Goal: Task Accomplishment & Management: Use online tool/utility

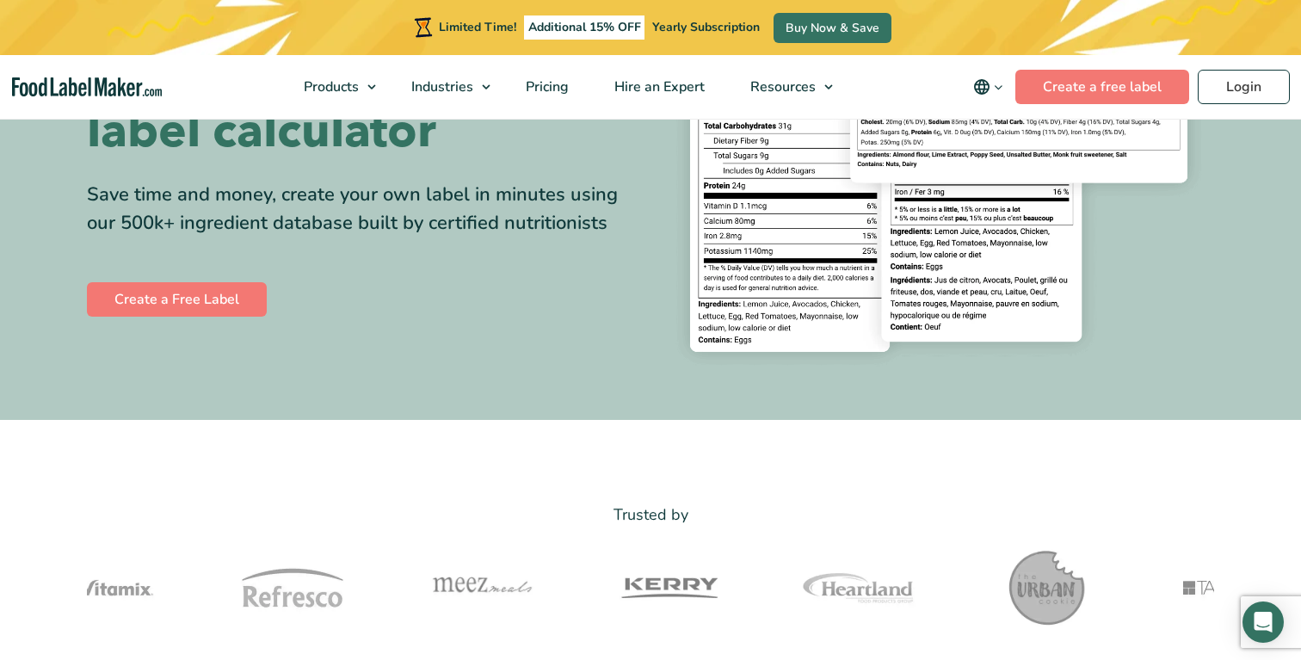
scroll to position [288, 0]
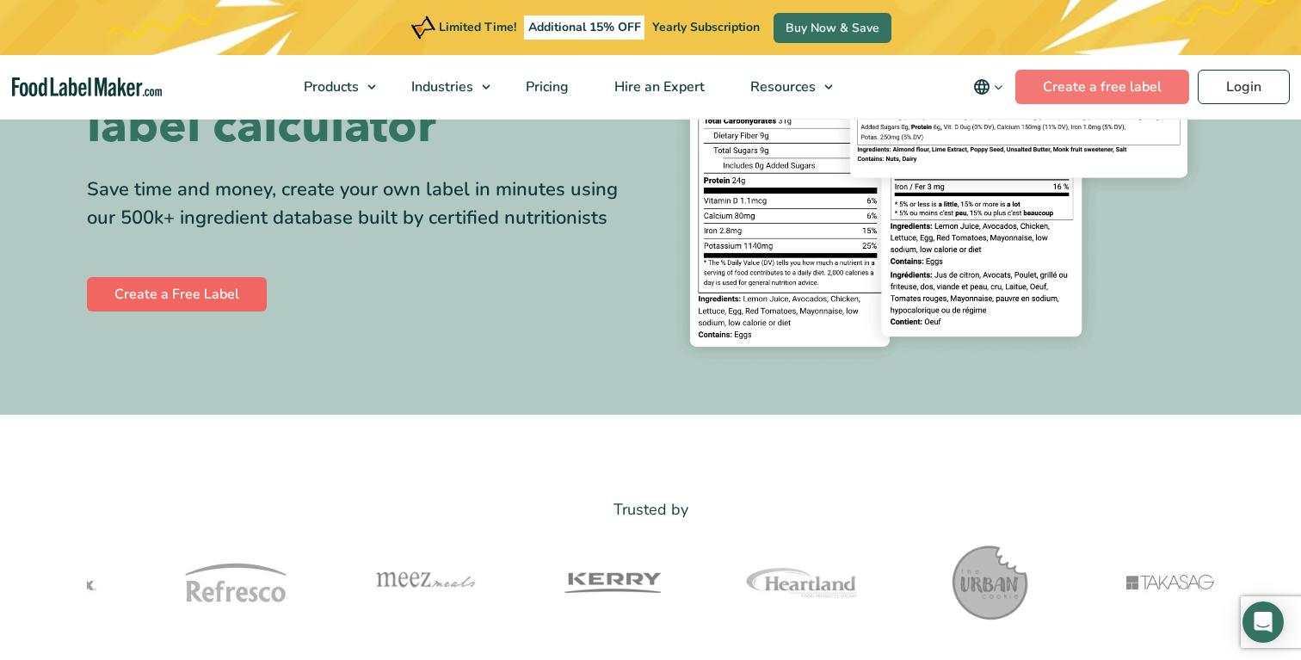
click at [170, 311] on link "Create a Free Label" at bounding box center [177, 294] width 180 height 34
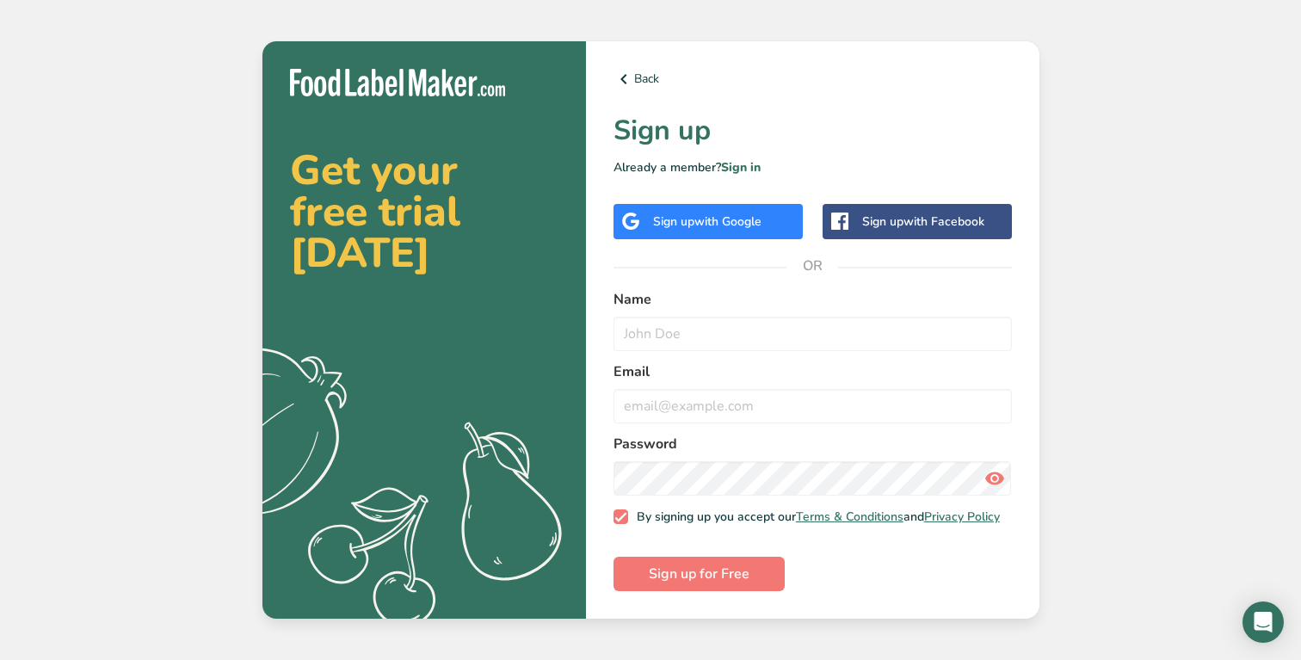
click at [749, 213] on span "with Google" at bounding box center [727, 221] width 67 height 16
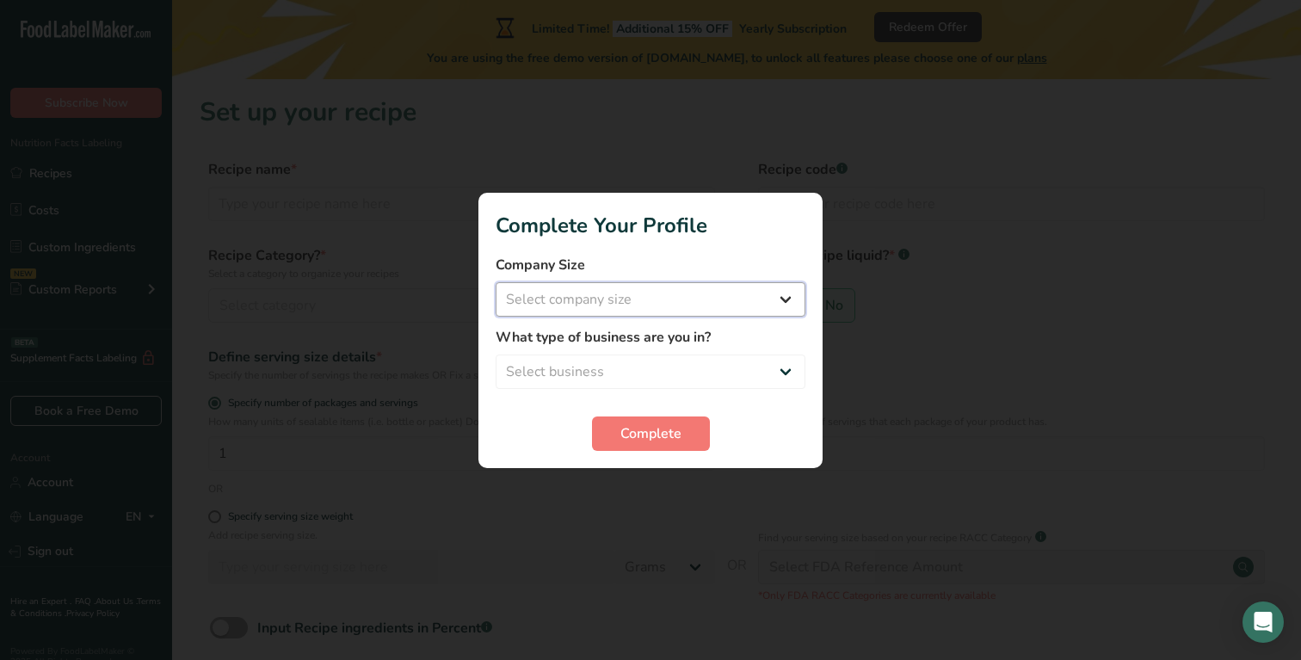
select select "1"
click at [632, 432] on span "Complete" at bounding box center [650, 433] width 61 height 21
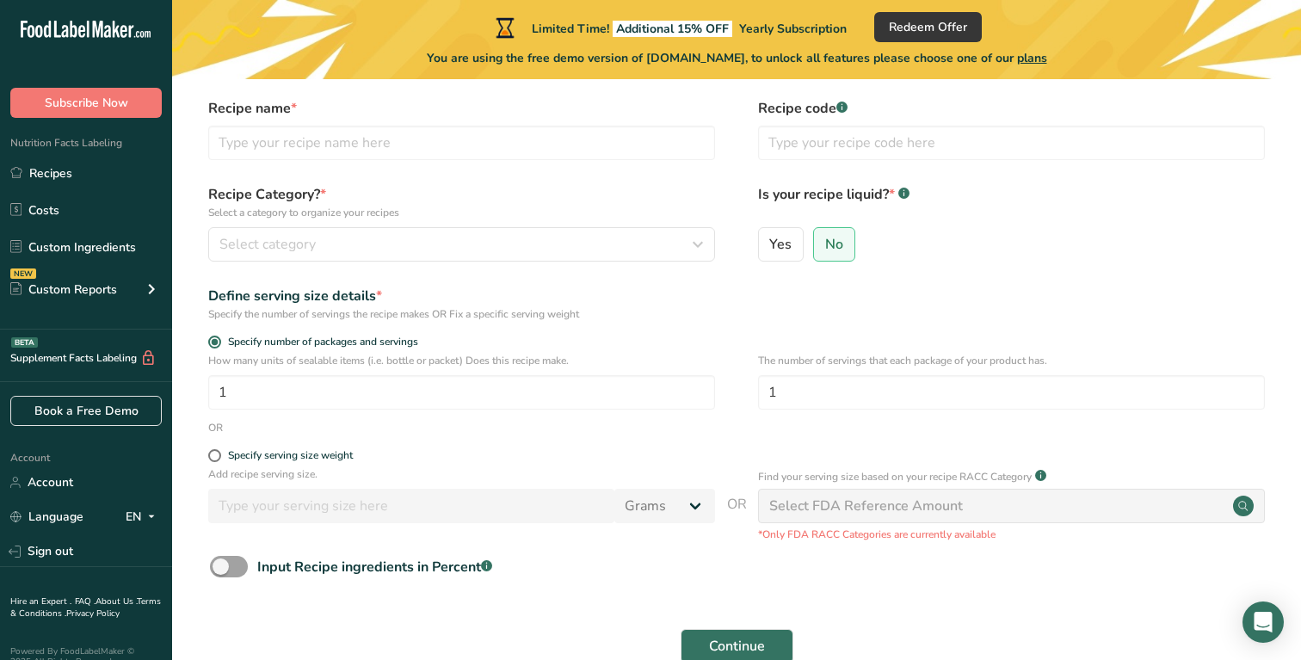
scroll to position [66, 0]
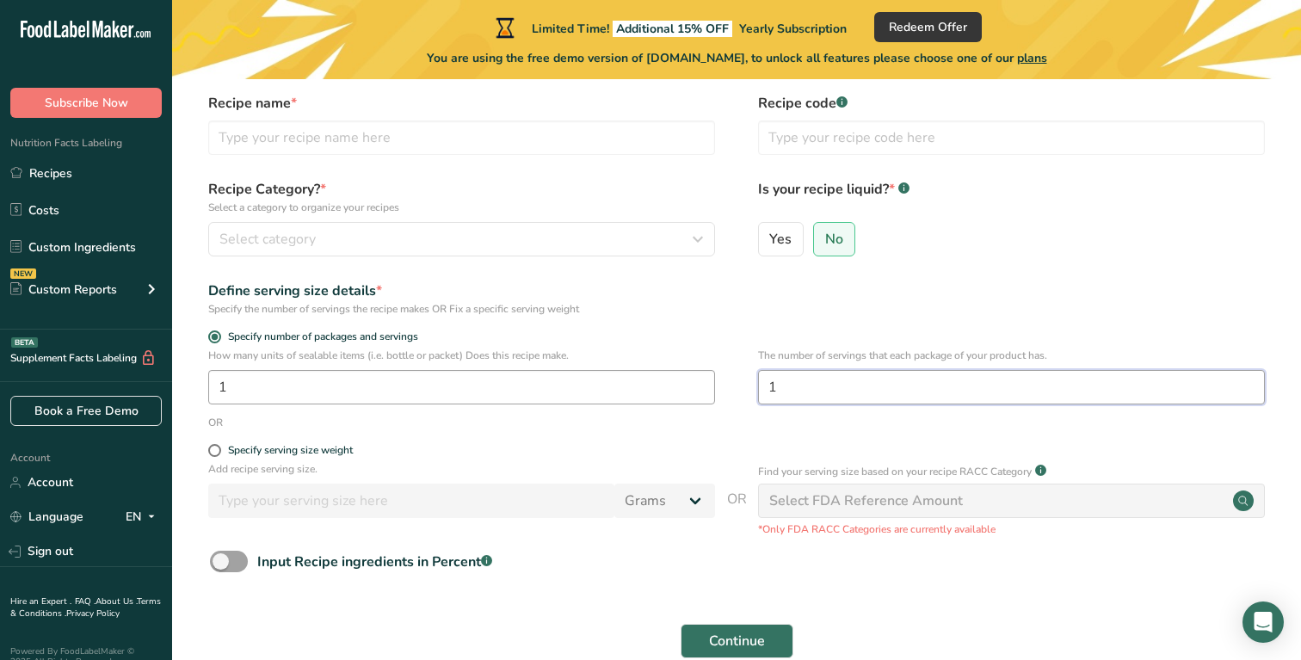
drag, startPoint x: 791, startPoint y: 377, endPoint x: 705, endPoint y: 380, distance: 86.1
click at [705, 380] on div "How many units of sealable items (i.e. bottle or packet) Does this recipe make.…" at bounding box center [737, 381] width 1074 height 67
type input "2"
click at [840, 294] on div "Define serving size details * Specify the number of servings the recipe makes O…" at bounding box center [737, 299] width 1074 height 36
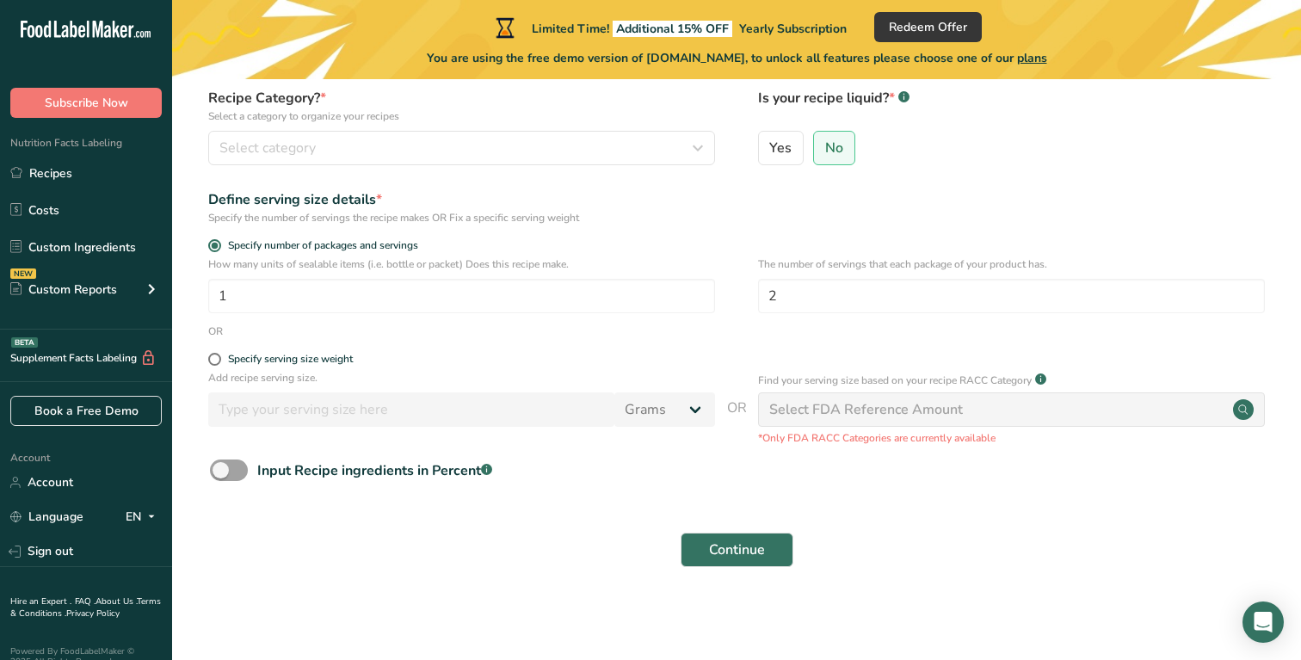
scroll to position [157, 0]
click at [723, 547] on span "Continue" at bounding box center [737, 550] width 56 height 21
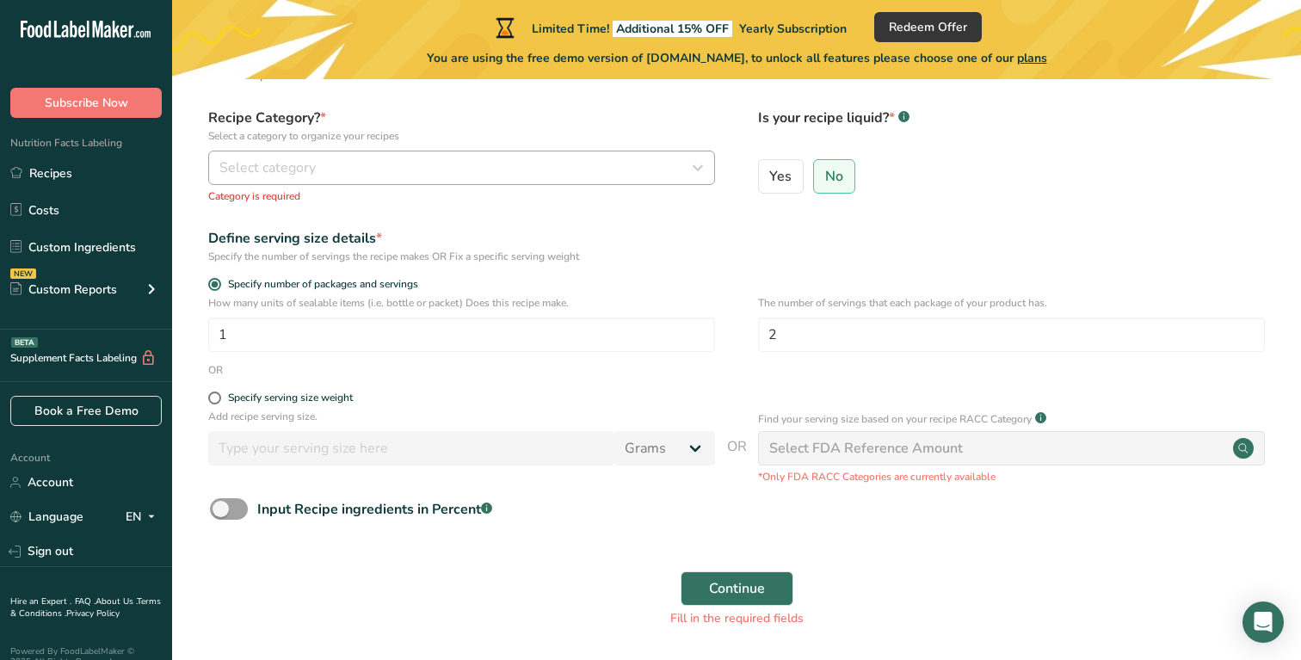
click at [467, 157] on div "Select category" at bounding box center [456, 167] width 474 height 21
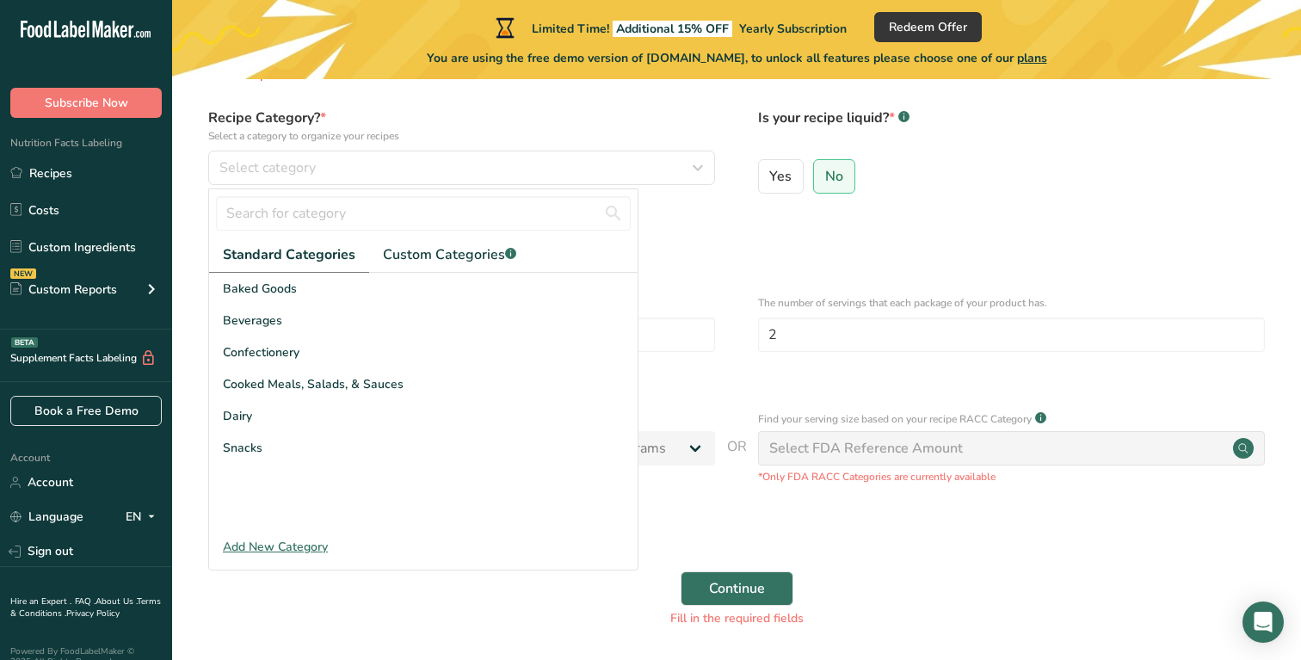
click at [256, 466] on div "Baked Goods Beverages Confectionery Cooked Meals, Salads, & Sauces Dairy Snacks" at bounding box center [423, 402] width 429 height 258
click at [259, 454] on span "Snacks" at bounding box center [243, 448] width 40 height 18
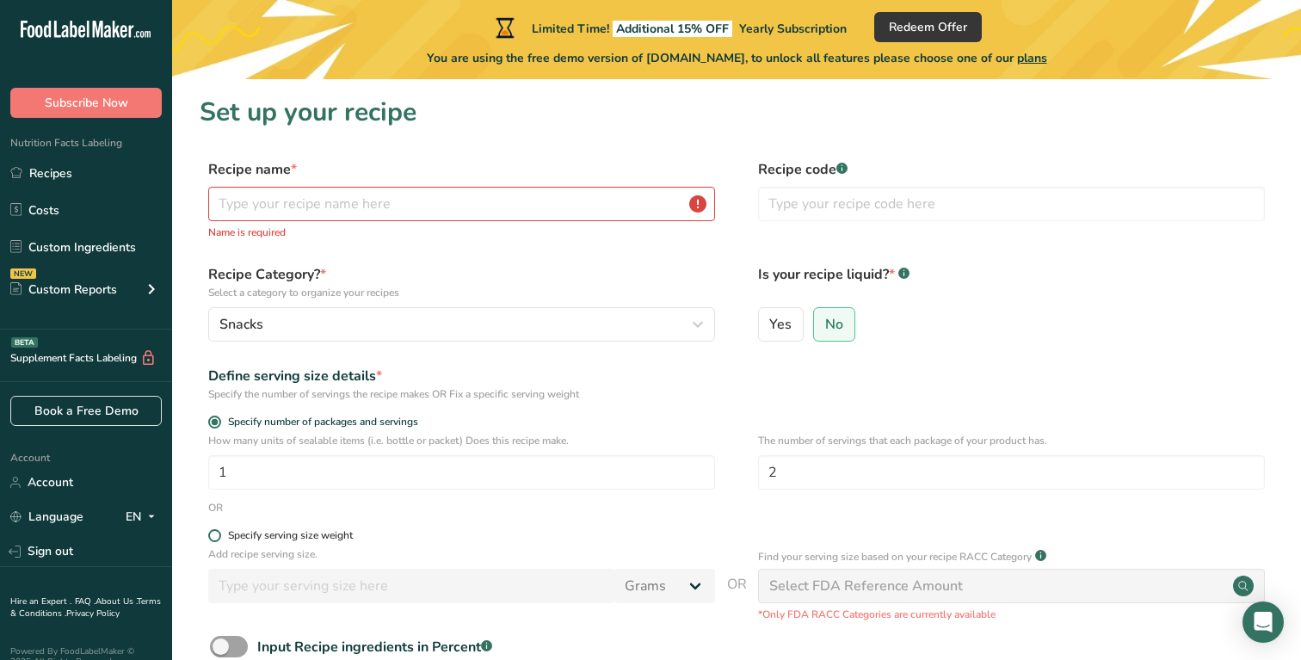
scroll to position [0, 0]
click at [371, 207] on input "text" at bounding box center [461, 204] width 507 height 34
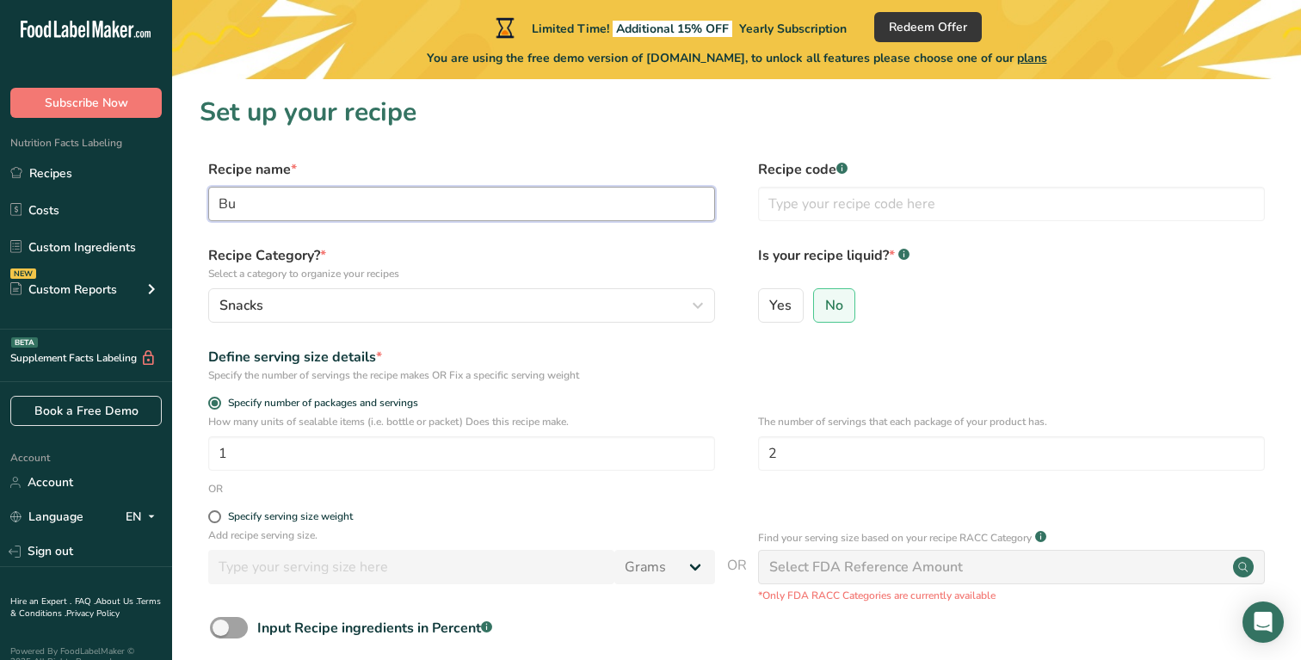
type input "B"
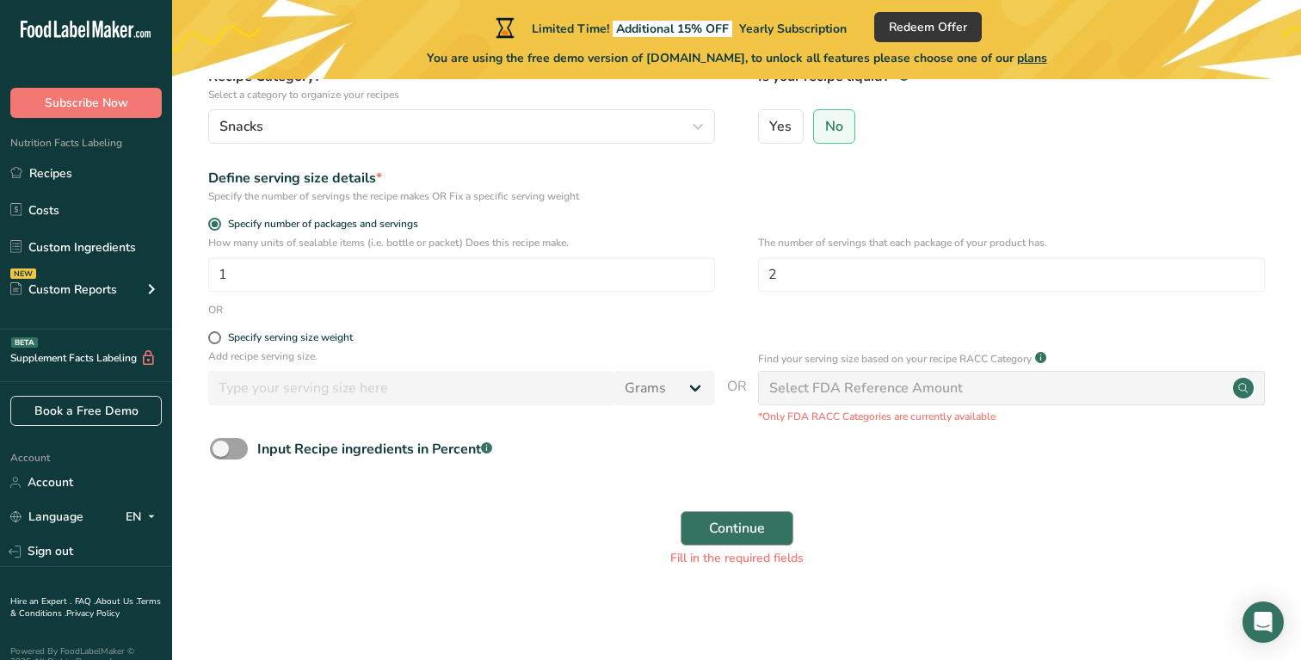
scroll to position [178, 0]
type input "Microwave Butter Popcorn"
click at [761, 521] on span "Continue" at bounding box center [737, 529] width 56 height 21
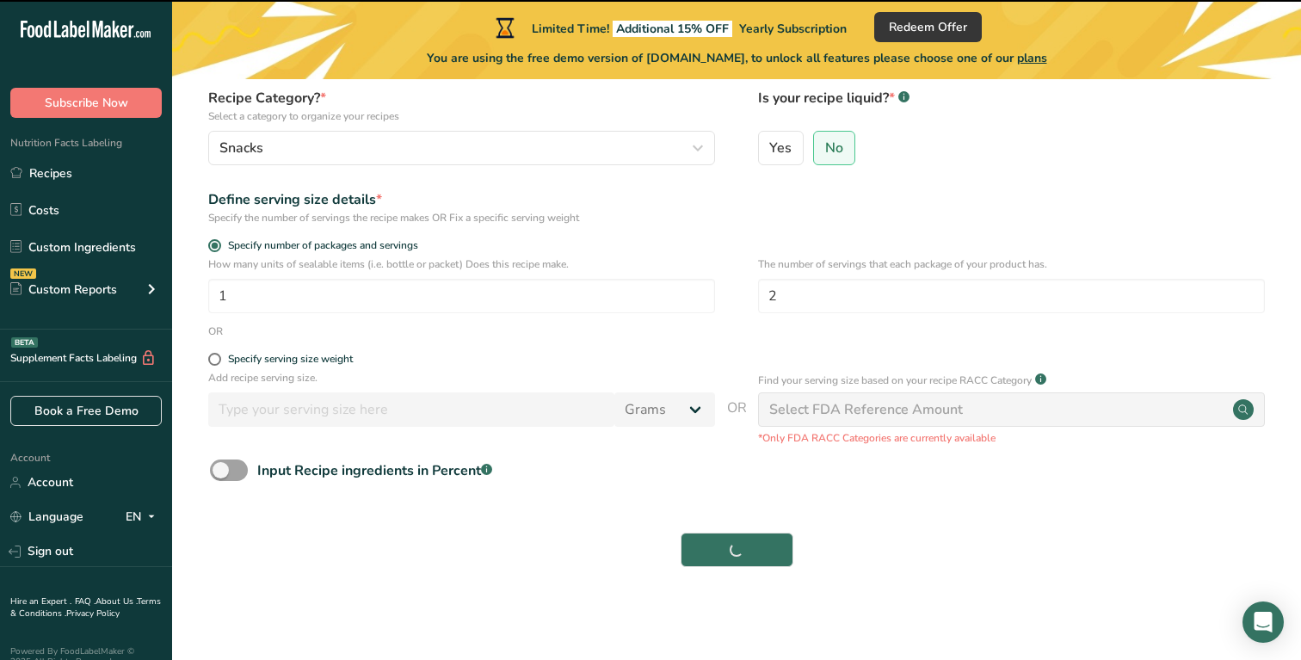
scroll to position [157, 0]
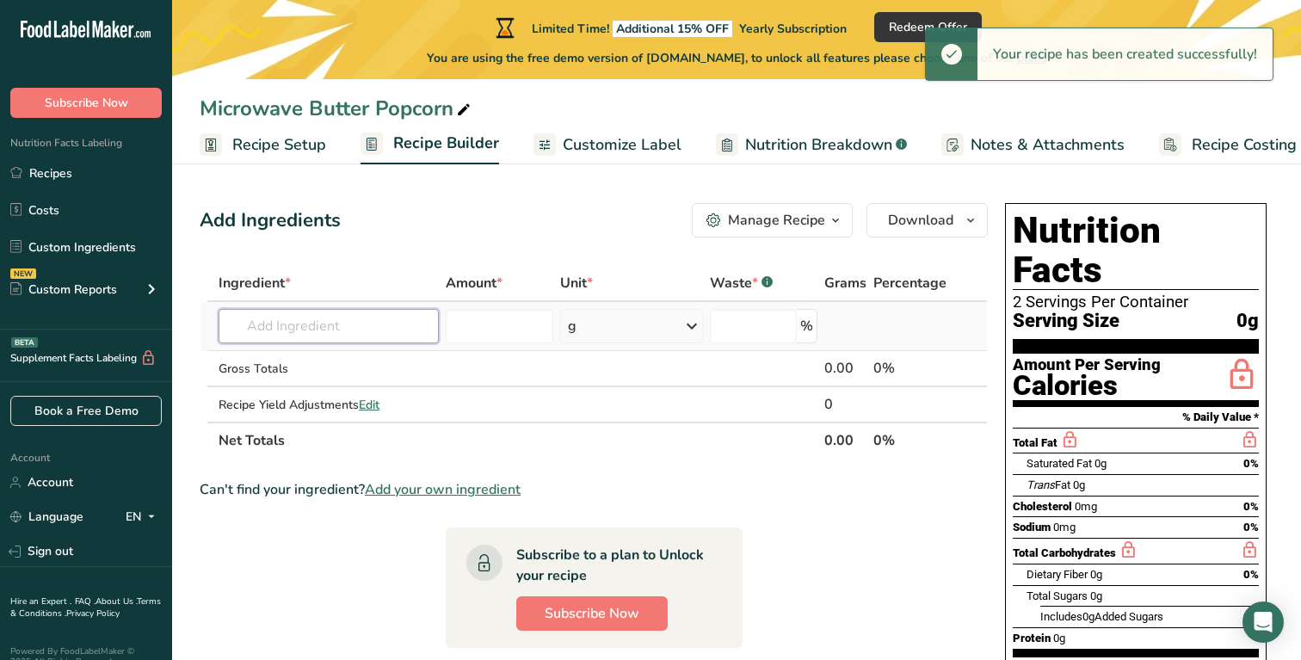
click at [324, 319] on input "text" at bounding box center [329, 326] width 220 height 34
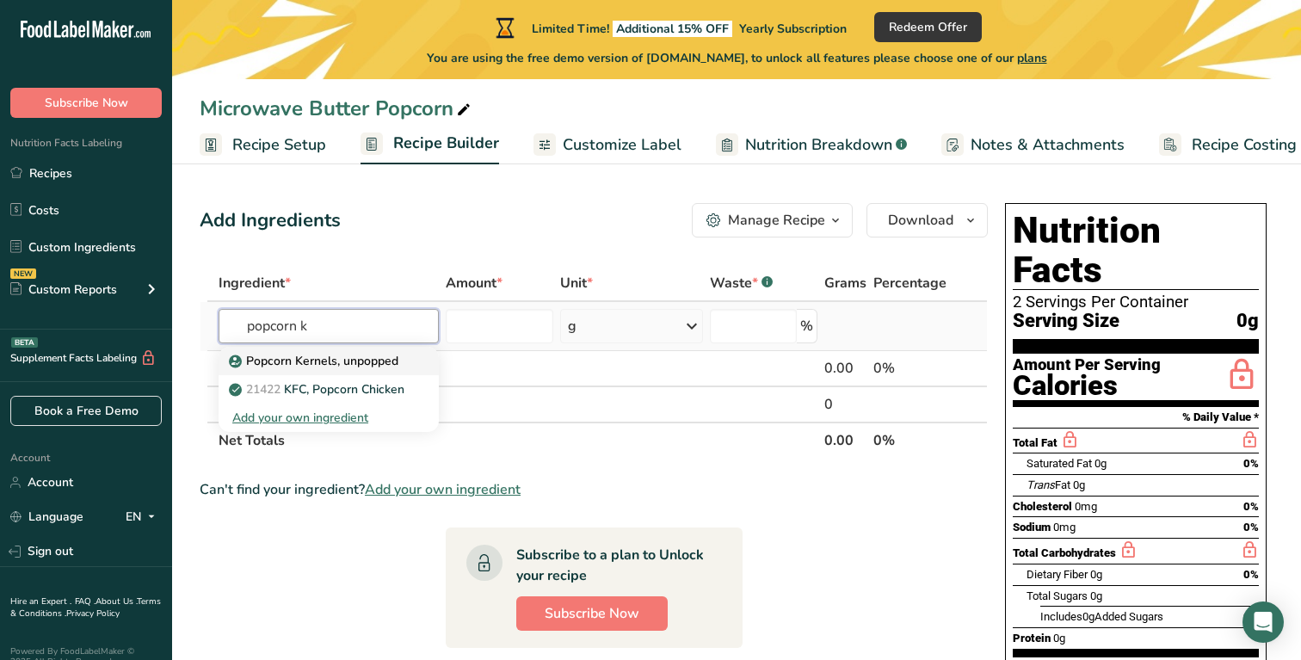
type input "popcorn k"
click at [326, 359] on p "Popcorn Kernels, unpopped" at bounding box center [315, 361] width 166 height 18
type input "Popcorn Kernels, unpopped"
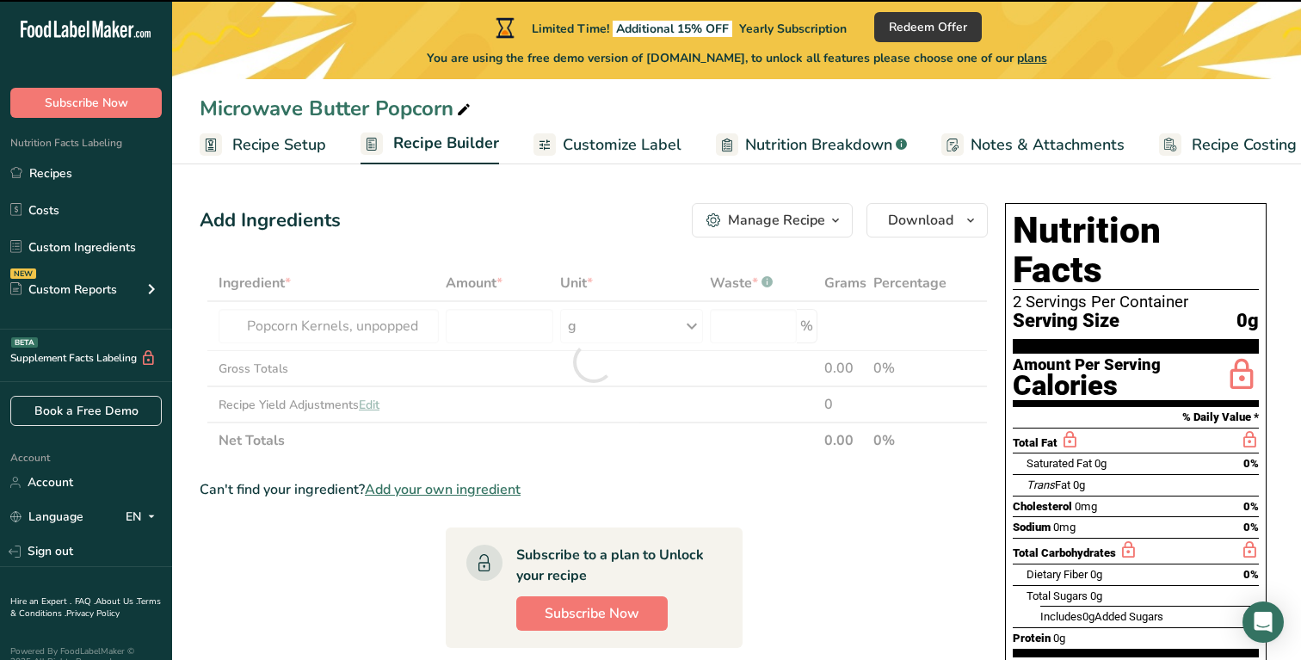
type input "0"
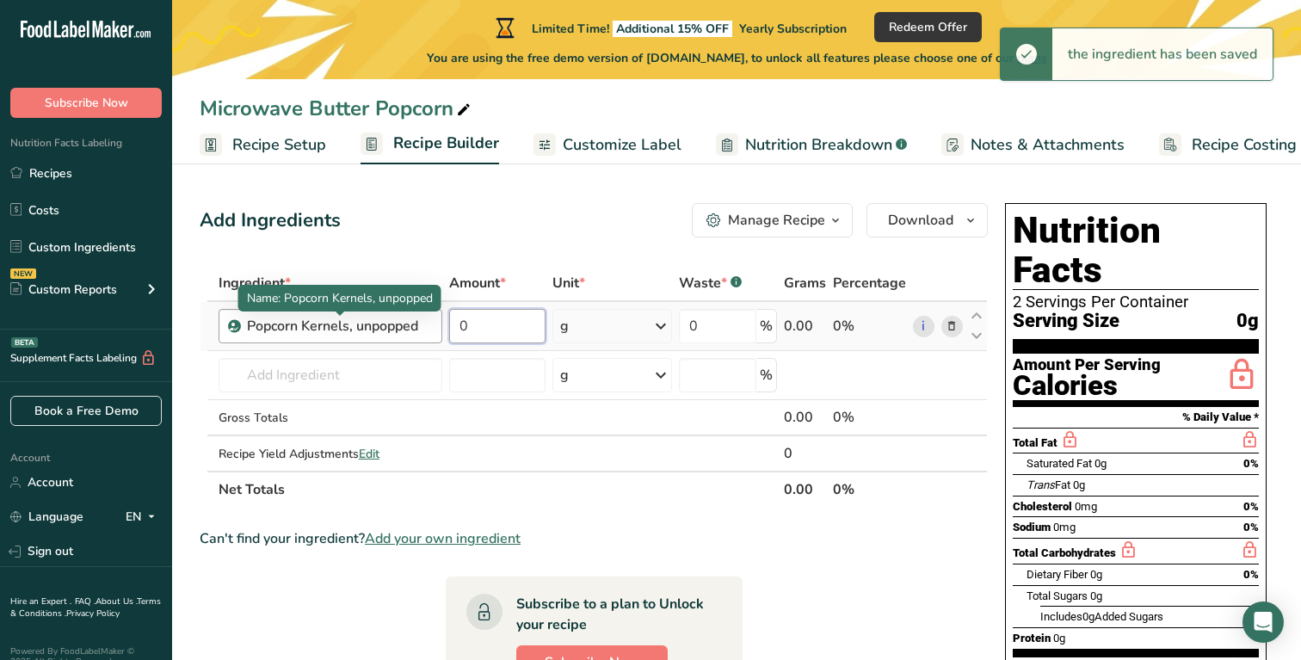
drag, startPoint x: 504, startPoint y: 336, endPoint x: 416, endPoint y: 332, distance: 88.7
click at [416, 332] on tr "Popcorn Kernels, unpopped 0 g Portions 1 Tablespoon 1 Cup Weight Units g kg mg …" at bounding box center [593, 326] width 786 height 49
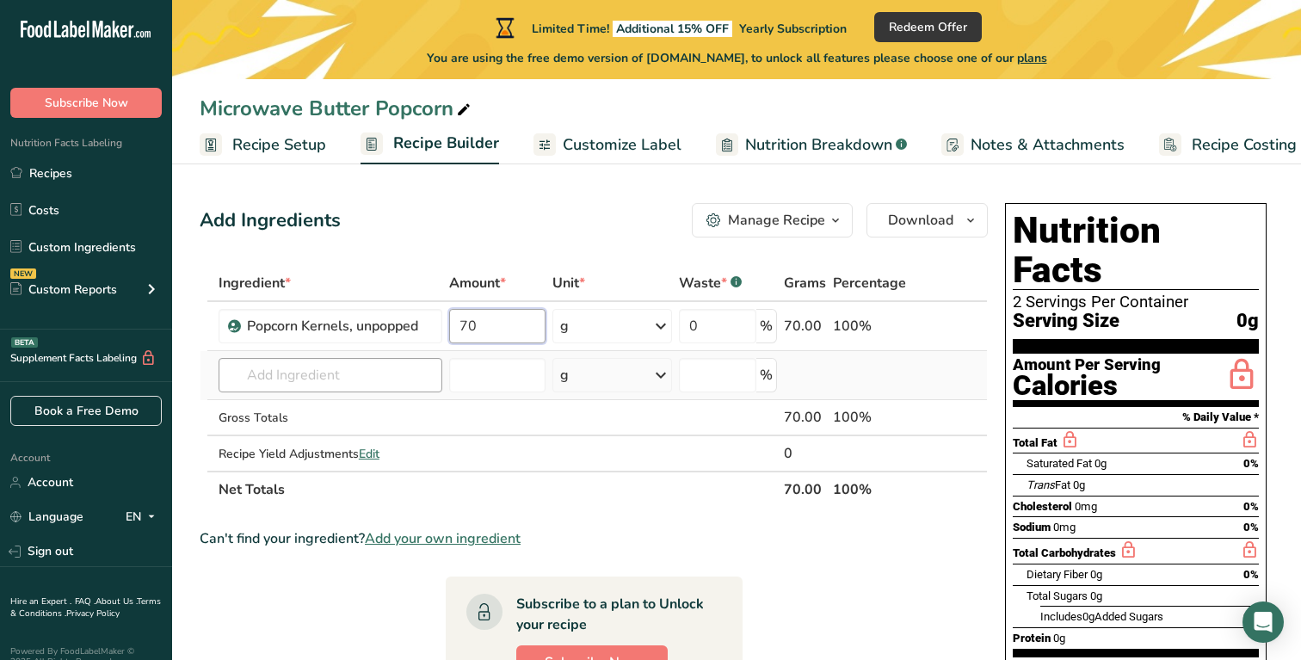
type input "70"
click at [342, 383] on div "Ingredient * Amount * Unit * Waste * .a-a{fill:#347362;}.b-a{fill:#fff;} Grams …" at bounding box center [594, 386] width 788 height 243
type input "clarify"
drag, startPoint x: 342, startPoint y: 383, endPoint x: 402, endPoint y: 410, distance: 66.2
click at [402, 410] on p "1323 Butter, Clarified butter (ghee)" at bounding box center [336, 410] width 208 height 18
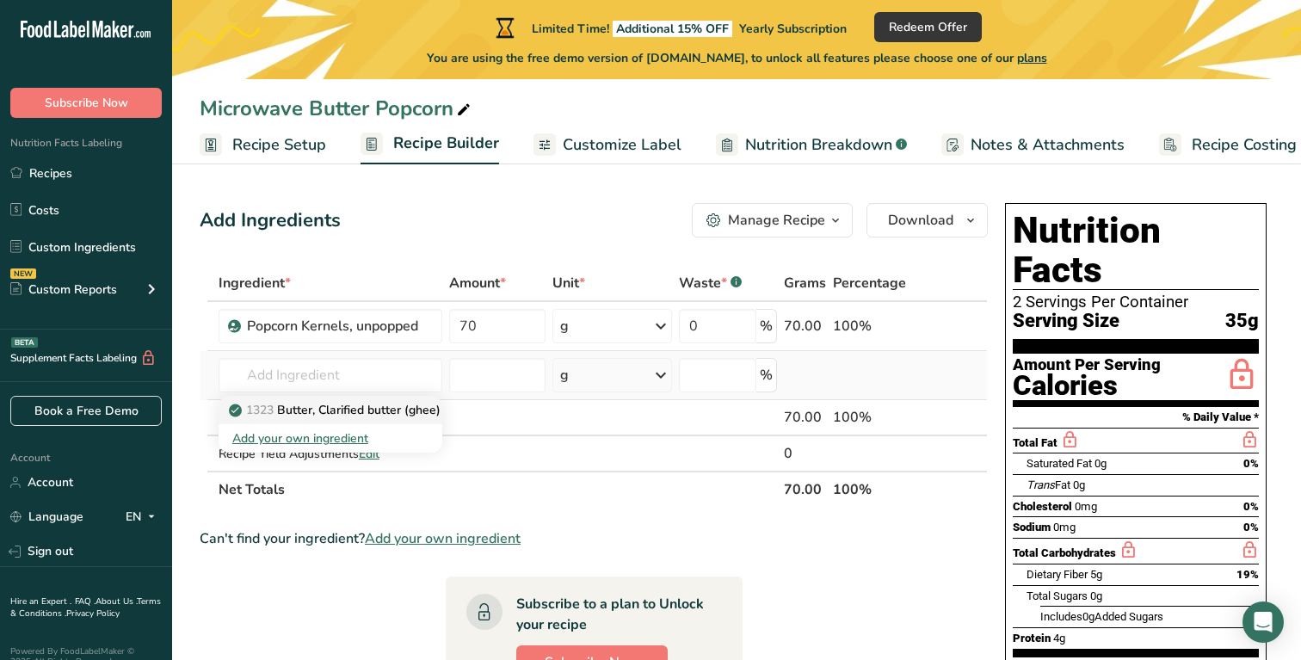
type input "Butter, Clarified butter (ghee)"
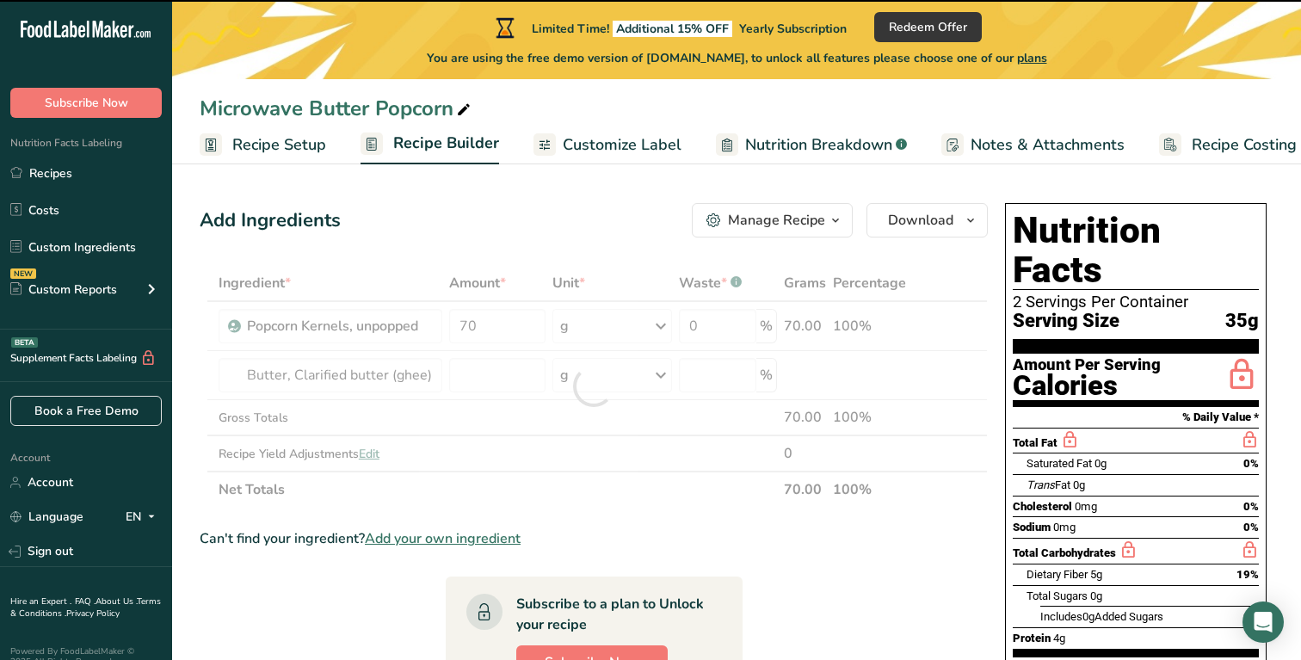
type input "0"
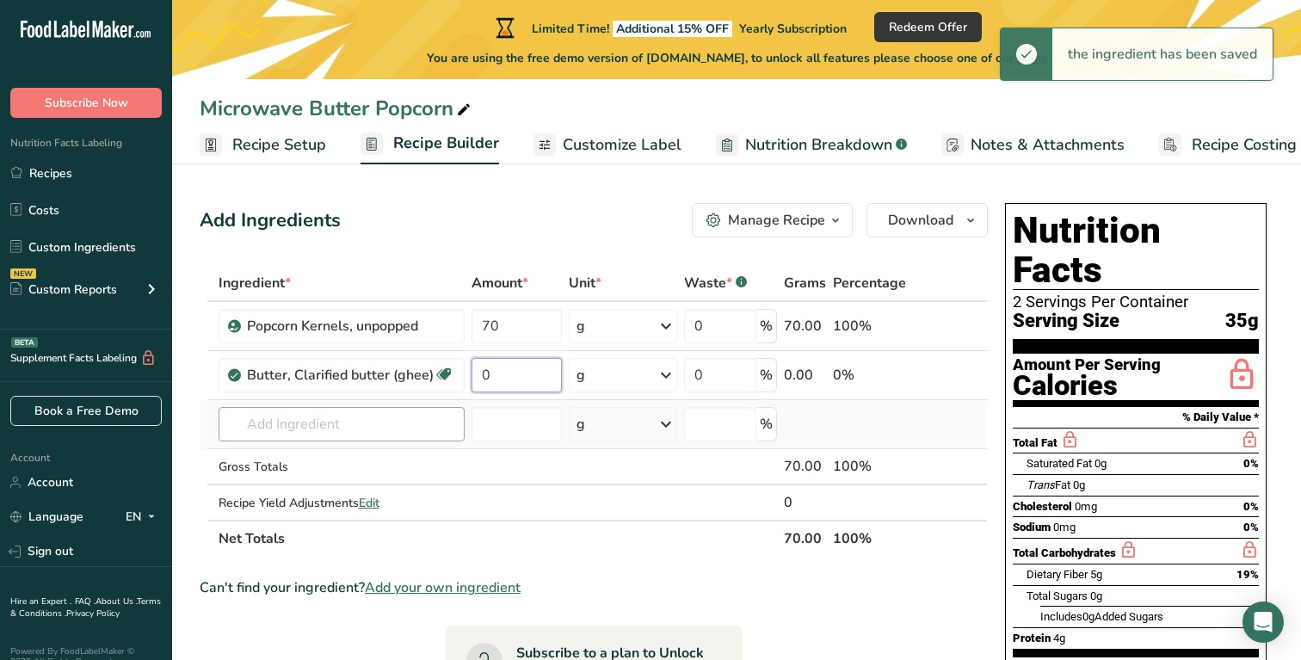
drag, startPoint x: 538, startPoint y: 384, endPoint x: 359, endPoint y: 416, distance: 181.8
click at [392, 389] on tr "Butter, Clarified butter (ghee) Gluten free Vegetarian Soy free 0 g Weight Unit…" at bounding box center [593, 375] width 786 height 49
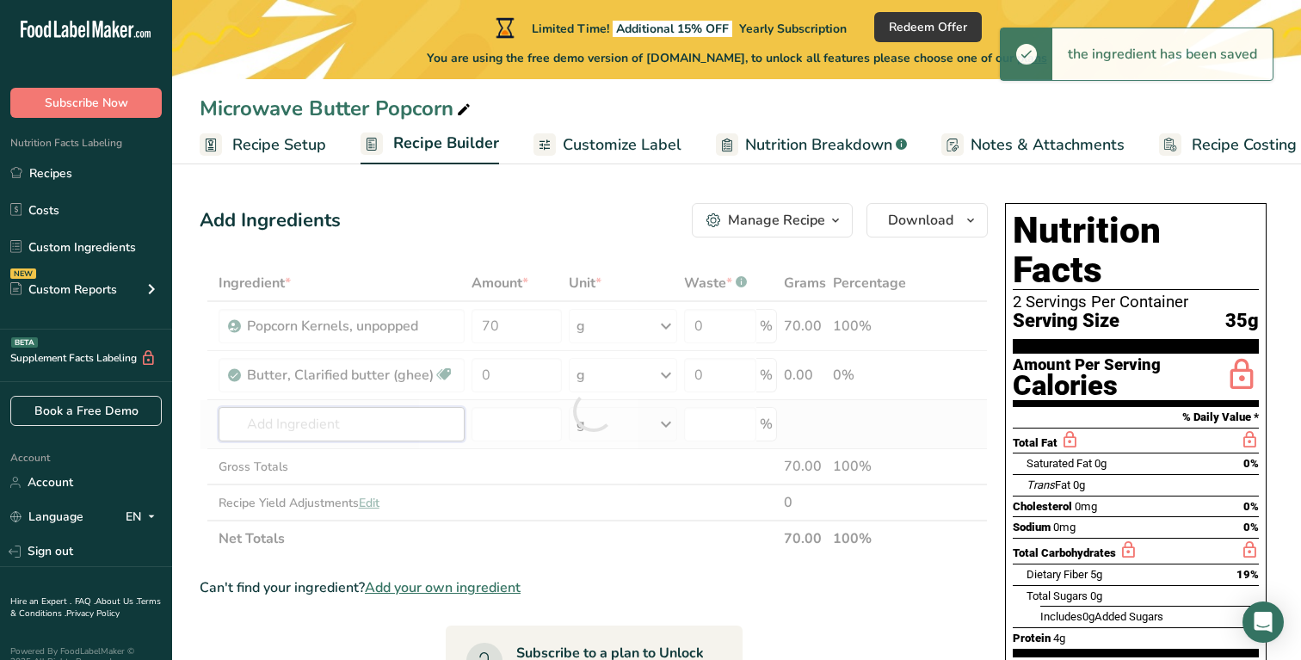
click at [397, 424] on div "Ingredient * Amount * Unit * Waste * .a-a{fill:#347362;}.b-a{fill:#fff;} Grams …" at bounding box center [594, 411] width 788 height 292
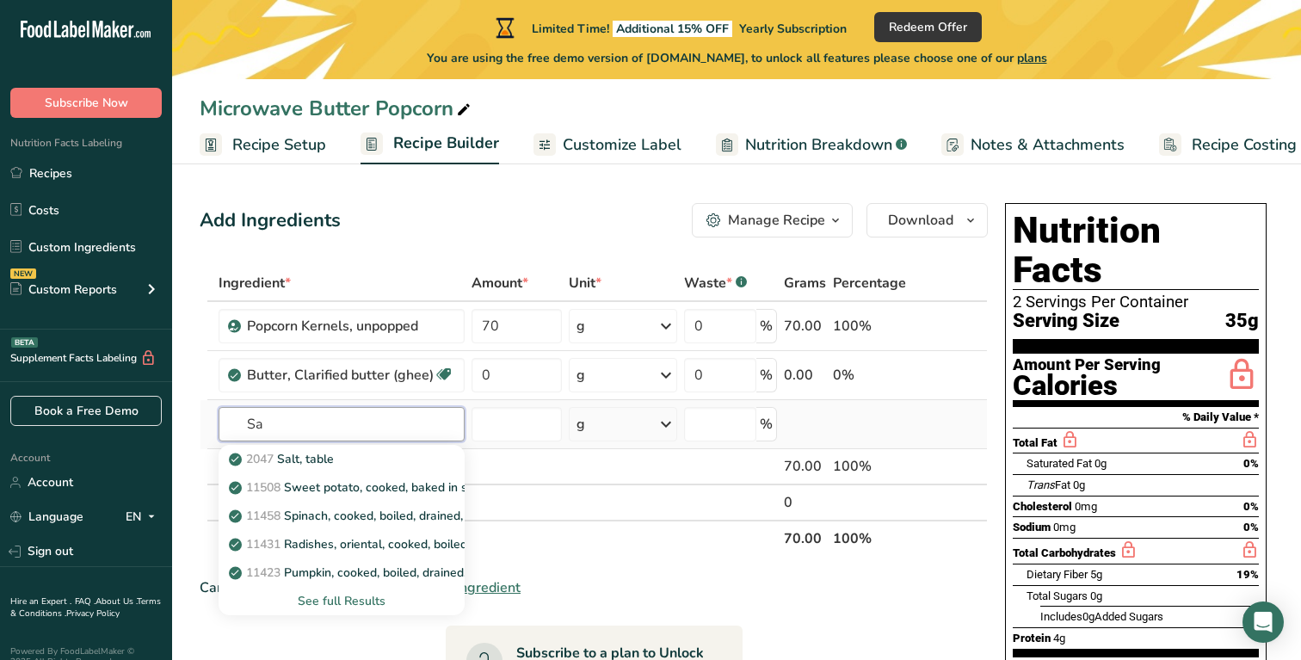
type input "S"
type input "Salt"
click at [342, 602] on div "See full Results" at bounding box center [341, 601] width 219 height 18
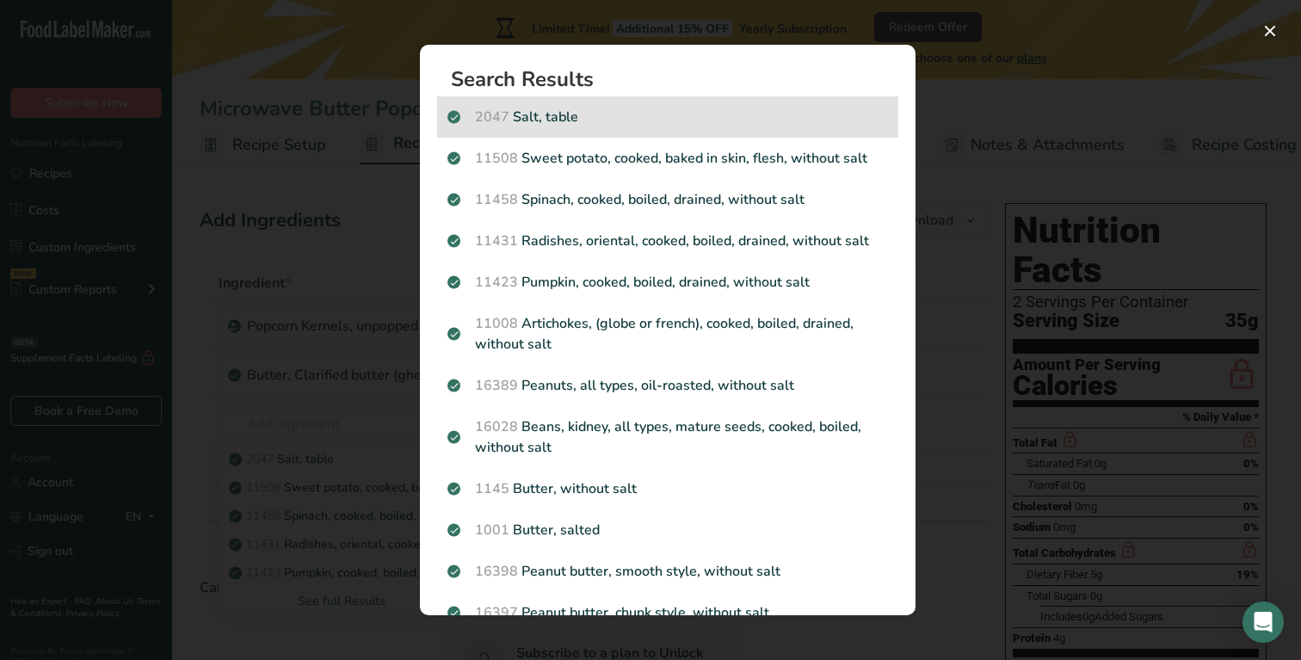
click at [515, 116] on p "2047 Salt, table" at bounding box center [667, 117] width 441 height 21
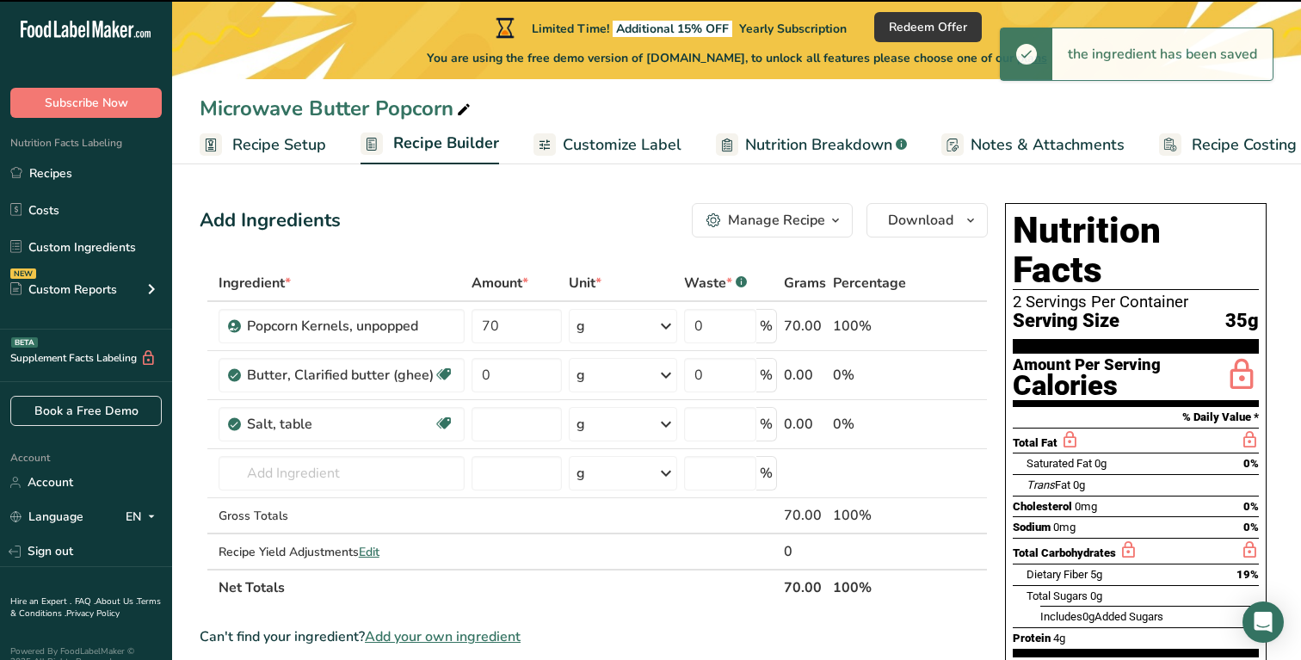
type input "0"
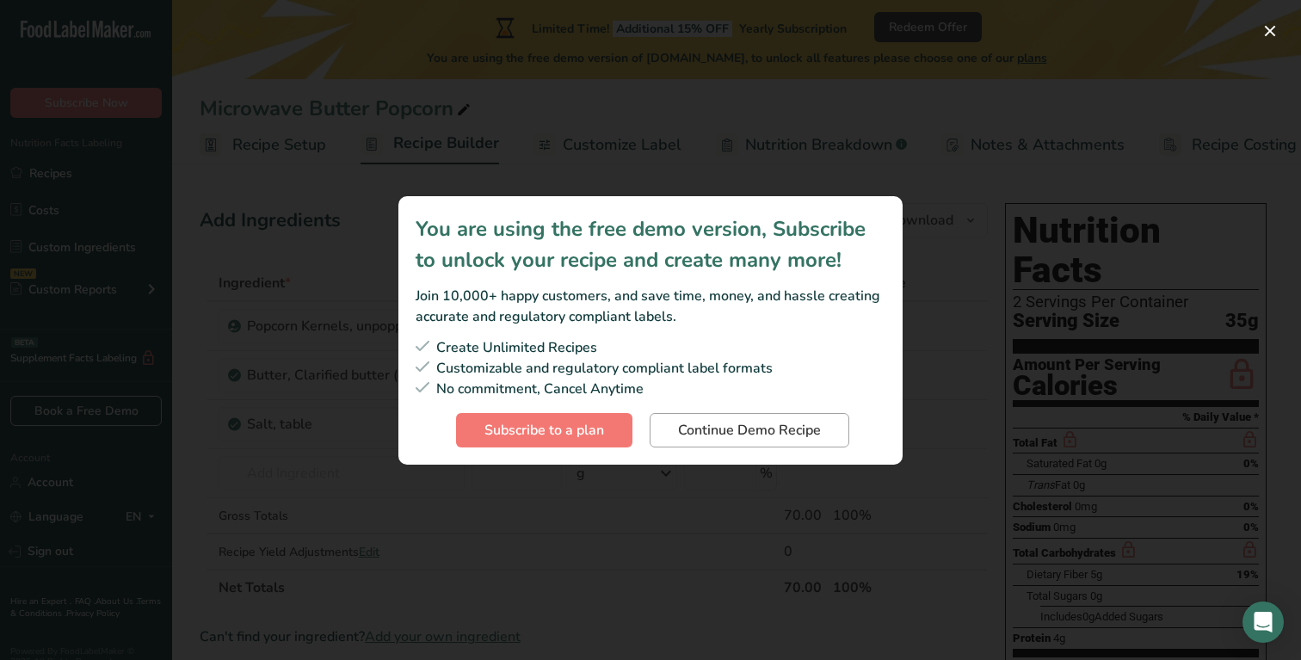
click at [771, 436] on span "Continue Demo Recipe" at bounding box center [749, 430] width 143 height 21
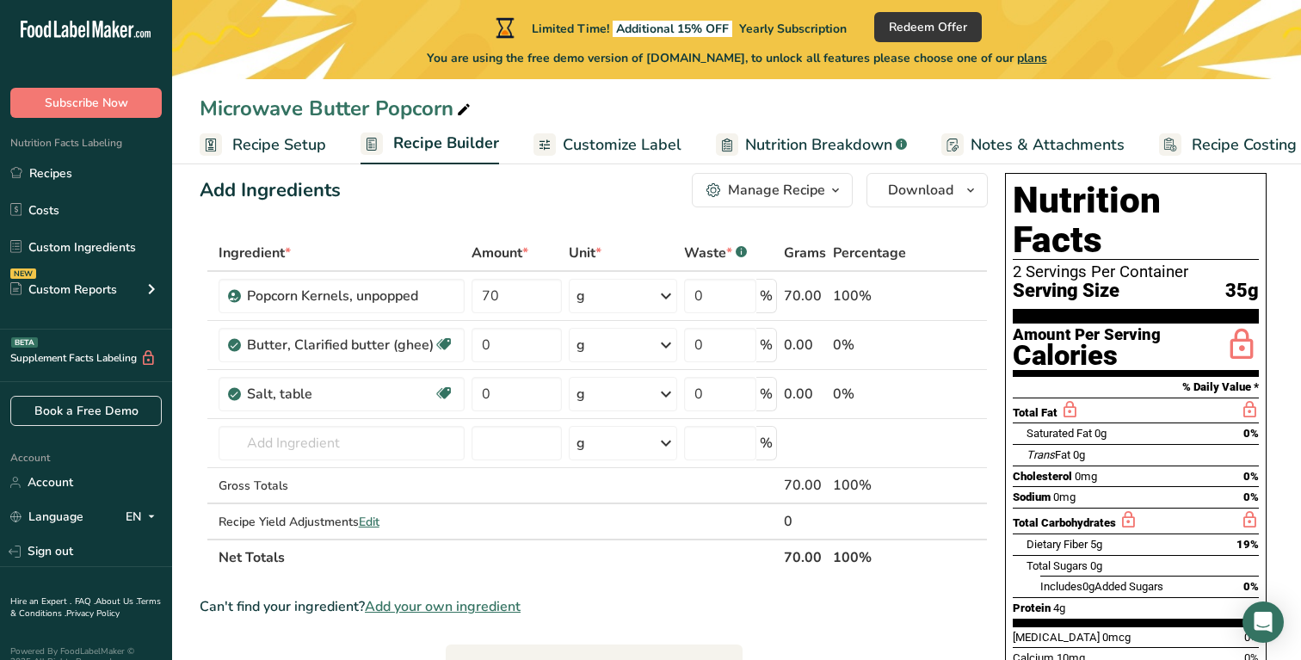
scroll to position [11, 0]
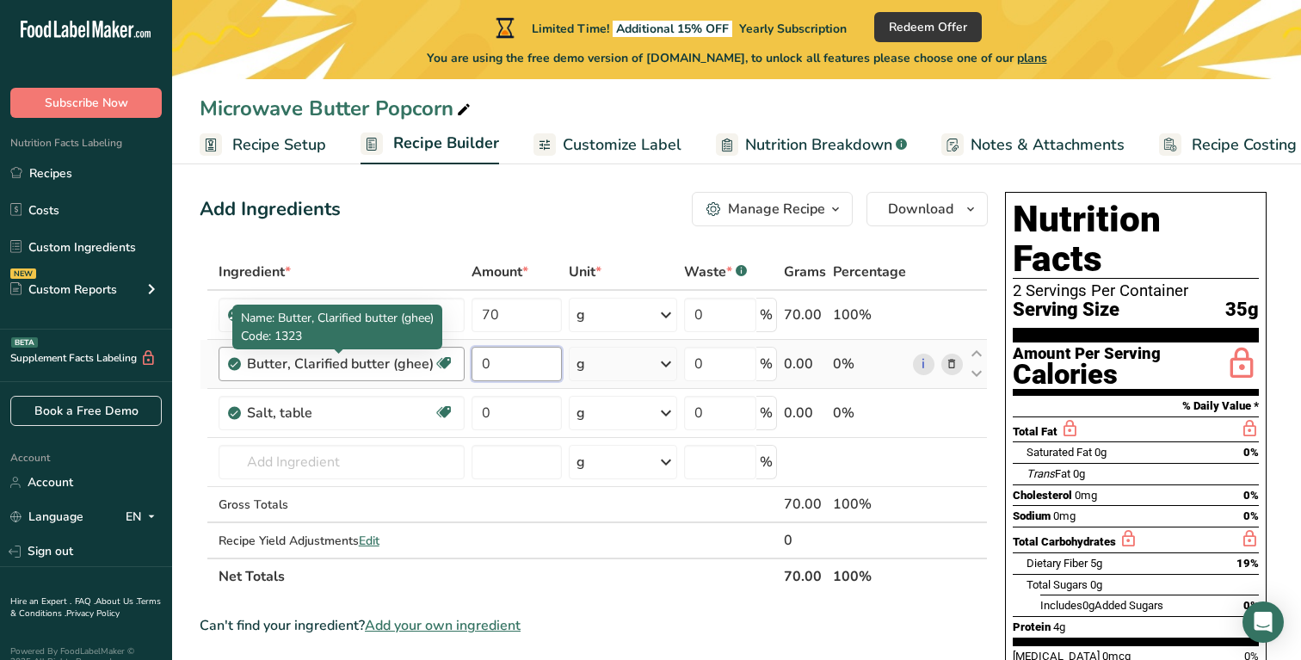
drag, startPoint x: 538, startPoint y: 361, endPoint x: 417, endPoint y: 361, distance: 120.5
click at [417, 361] on tr "Butter, Clarified butter (ghee) Gluten free Vegetarian Soy free 0 g Weight Unit…" at bounding box center [593, 364] width 786 height 49
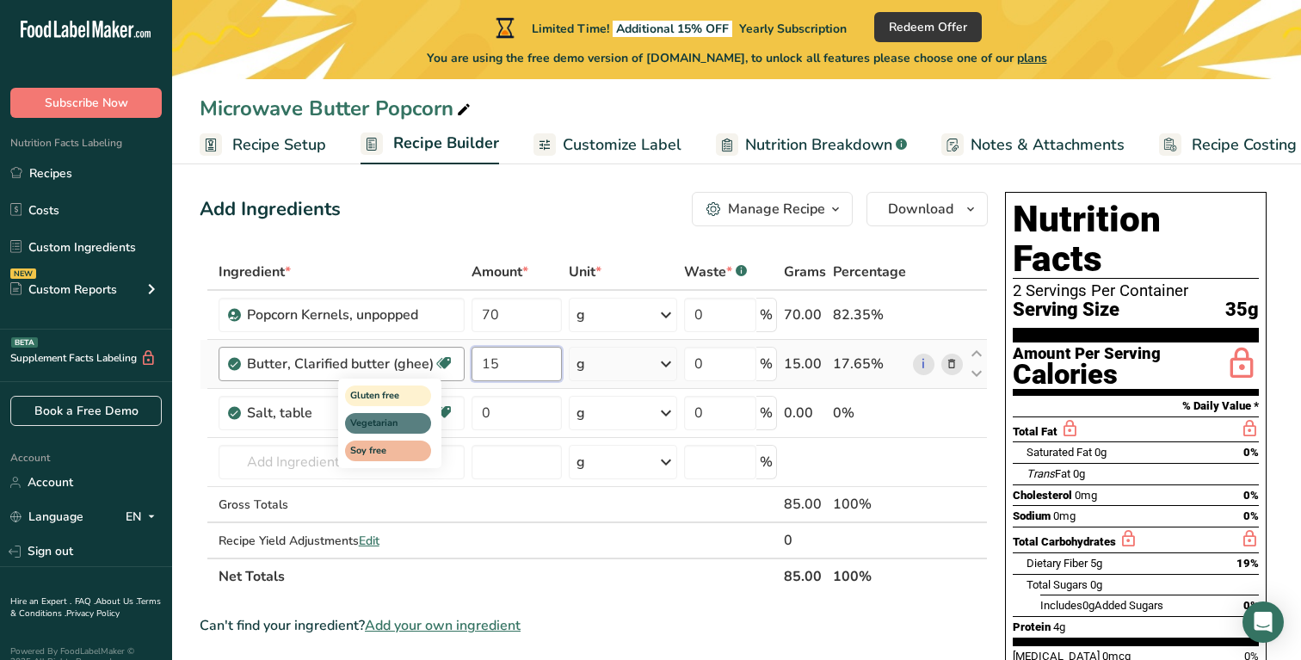
type input "15"
click at [501, 416] on div "Ingredient * Amount * Unit * Waste * .a-a{fill:#347362;}.b-a{fill:#fff;} Grams …" at bounding box center [594, 424] width 788 height 341
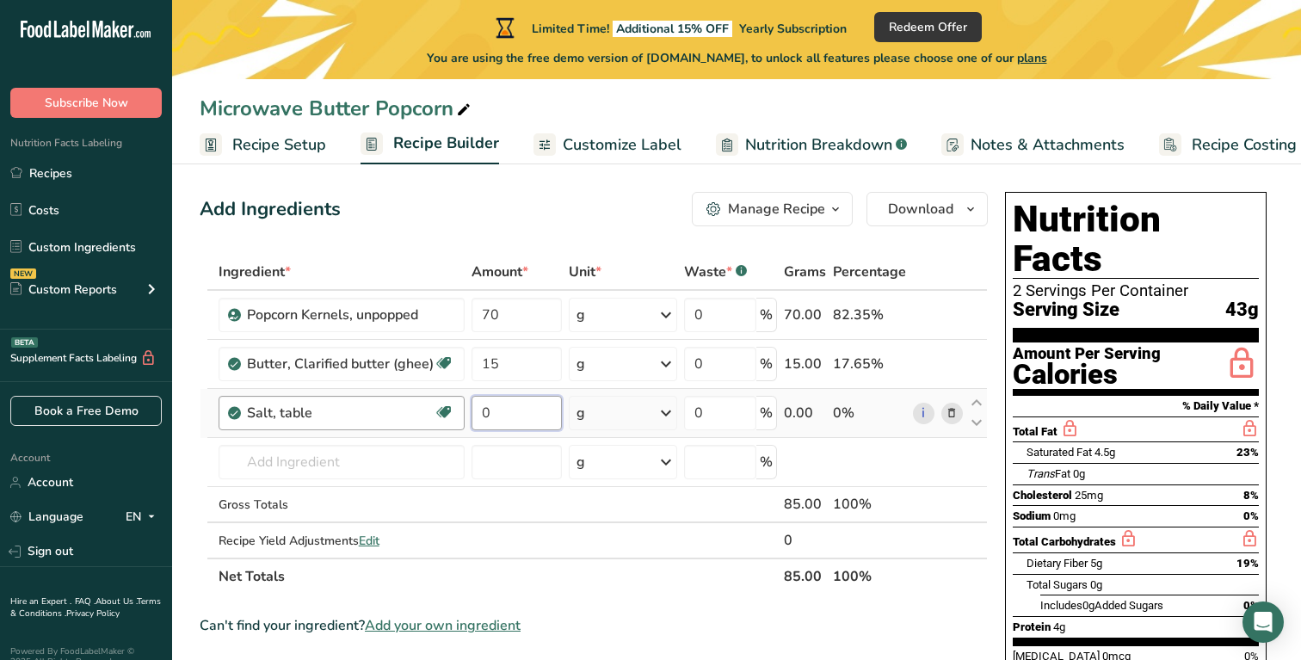
drag, startPoint x: 509, startPoint y: 408, endPoint x: 455, endPoint y: 407, distance: 53.4
click at [455, 407] on tr "Salt, table Dairy free Gluten free Vegan Vegetarian Soy free 0 g Portions 1 tsp…" at bounding box center [593, 413] width 786 height 49
type input "3"
click at [919, 592] on div "Ingredient * Amount * Unit * Waste * .a-a{fill:#347362;}.b-a{fill:#fff;} Grams …" at bounding box center [594, 424] width 788 height 341
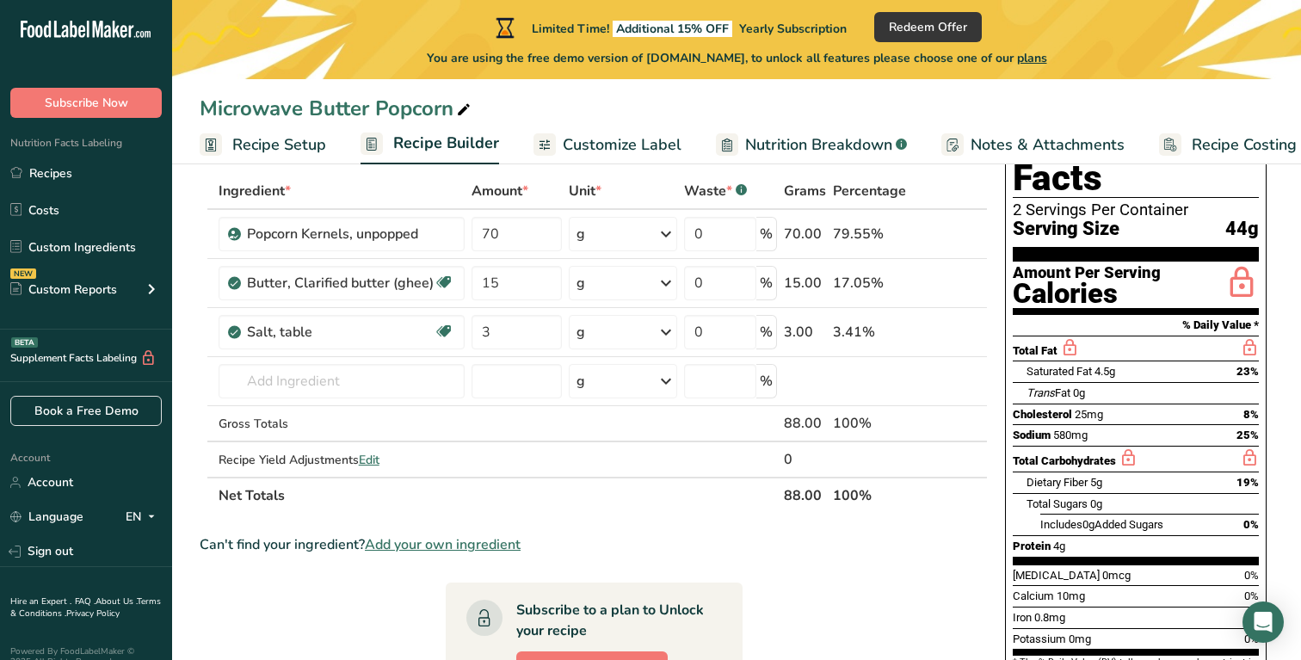
scroll to position [37, 0]
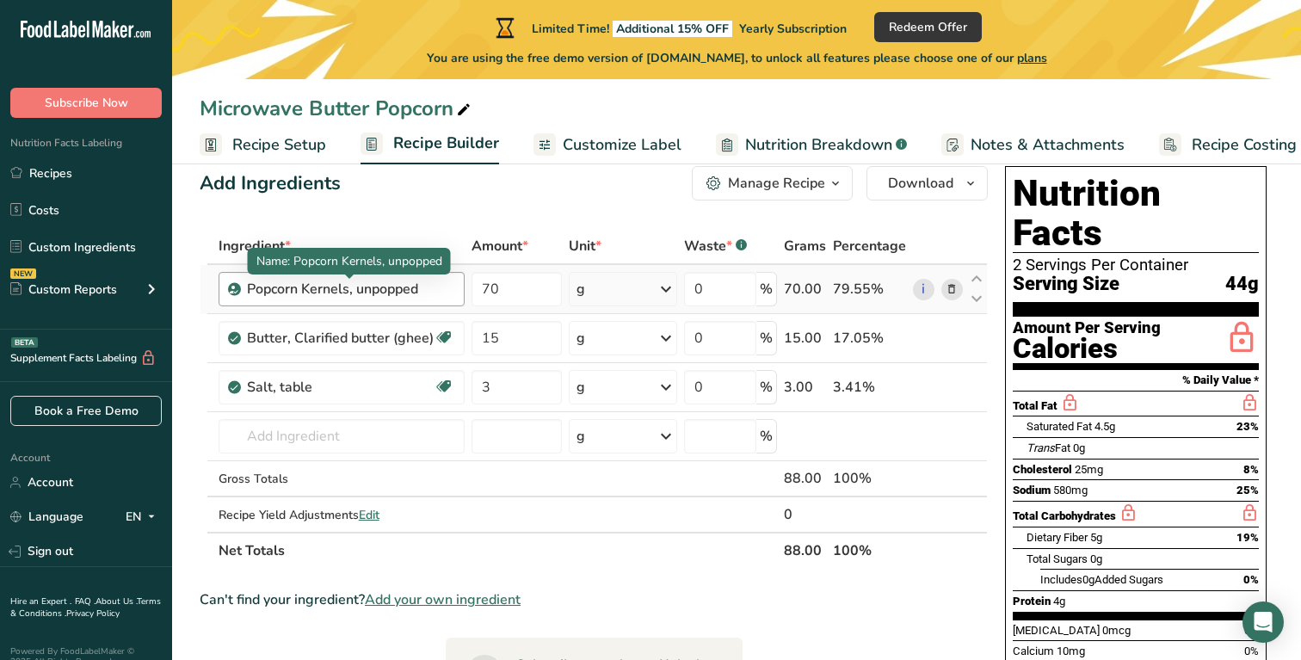
click at [424, 283] on div "Popcorn Kernels, unpopped" at bounding box center [350, 289] width 207 height 21
click at [404, 294] on div "Popcorn Kernels, unpopped" at bounding box center [350, 289] width 207 height 21
click at [419, 293] on div "Popcorn Kernels, unpopped" at bounding box center [350, 289] width 207 height 21
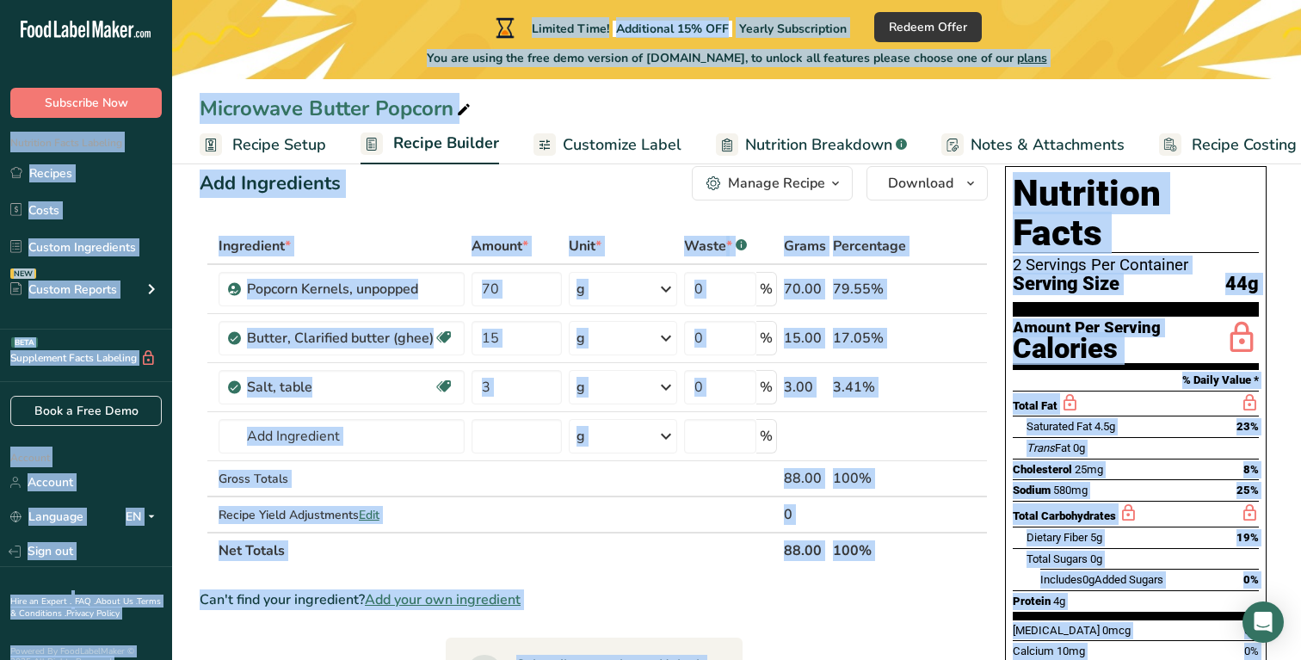
click at [553, 601] on div "Can't find your ingredient? Add your own ingredient" at bounding box center [594, 599] width 788 height 21
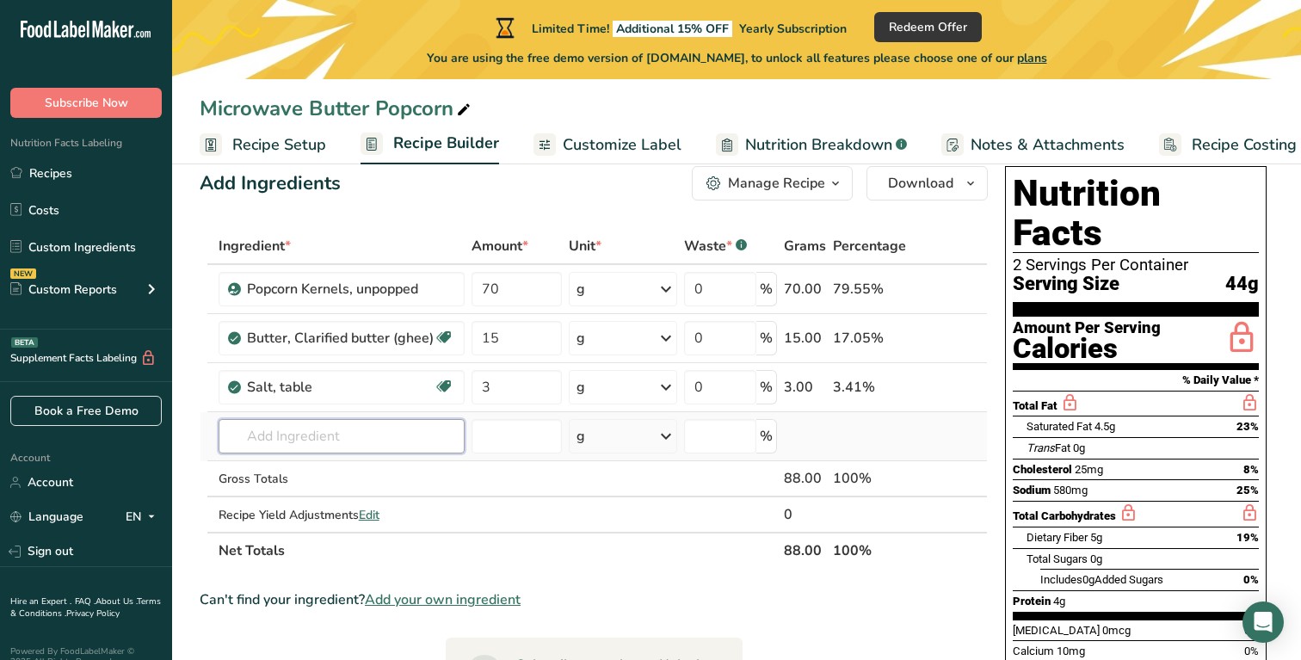
click at [325, 440] on input "text" at bounding box center [342, 436] width 246 height 34
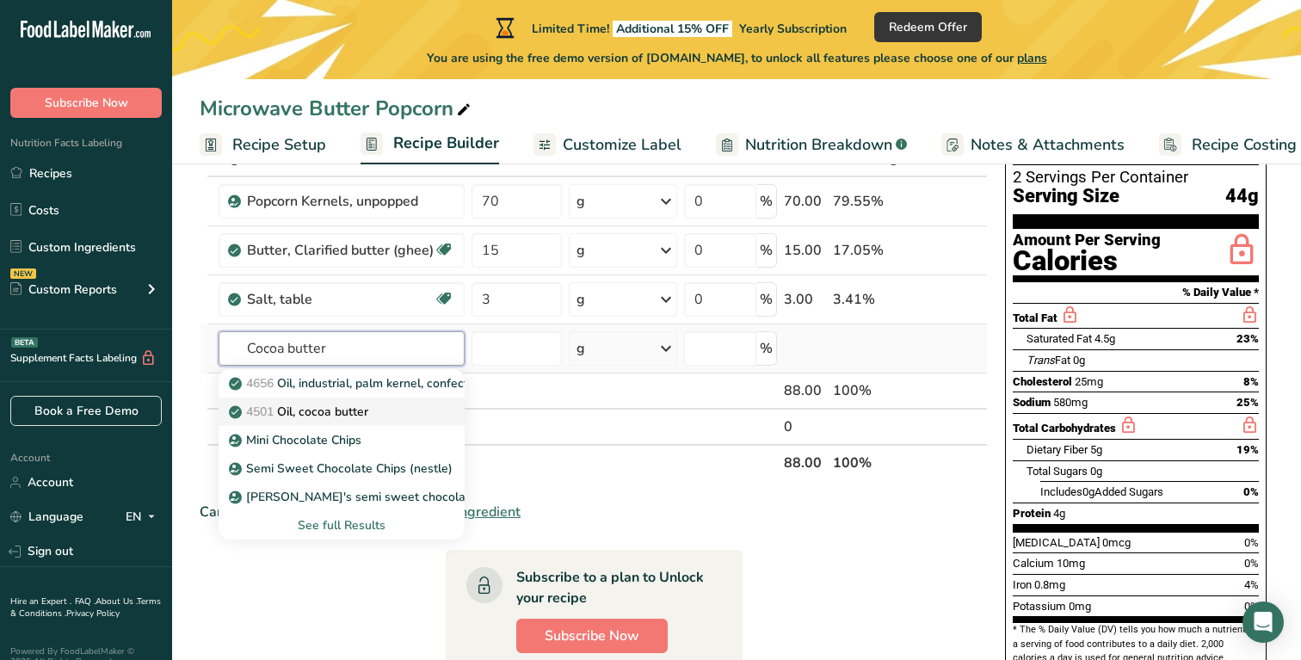
scroll to position [126, 0]
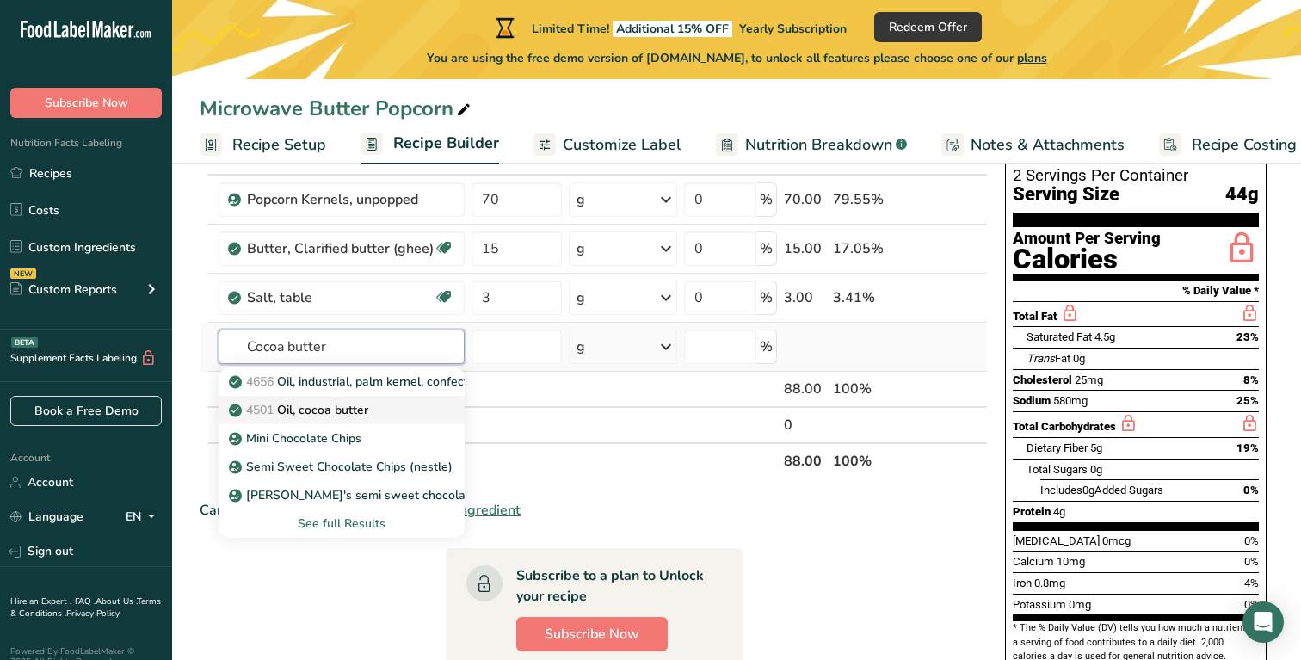
type input "Cocoa butter"
click at [330, 418] on p "4501 Oil, cocoa butter" at bounding box center [300, 410] width 136 height 18
type input "Oil, cocoa butter"
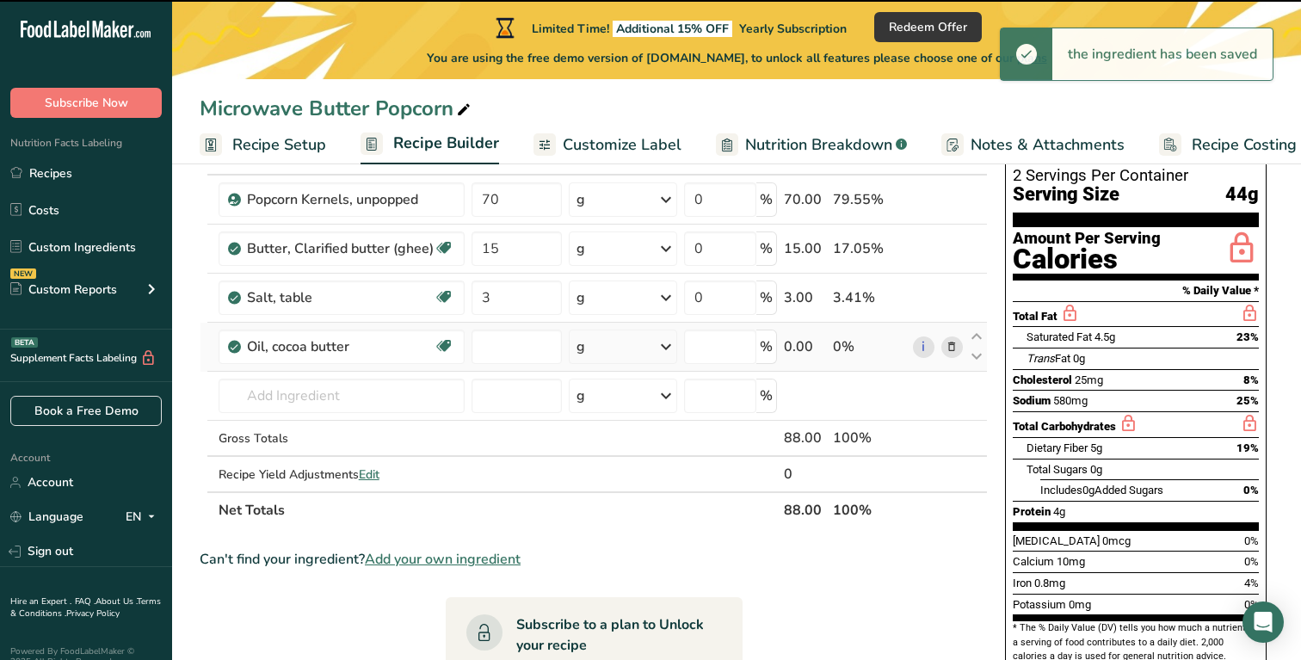
type input "0"
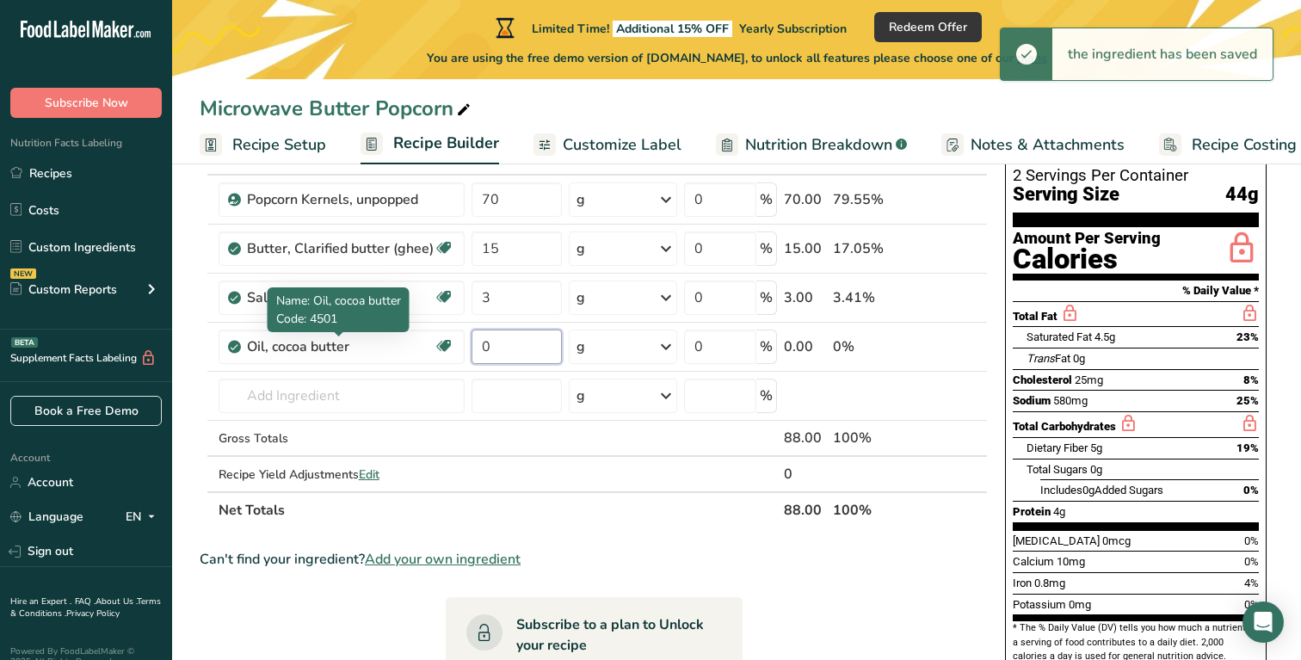
drag, startPoint x: 522, startPoint y: 350, endPoint x: 367, endPoint y: 330, distance: 156.1
click at [367, 330] on body ".a-20{fill:#fff;} Subscribe Now Nutrition Facts Labeling Recipes Costs Custom I…" at bounding box center [650, 458] width 1301 height 1169
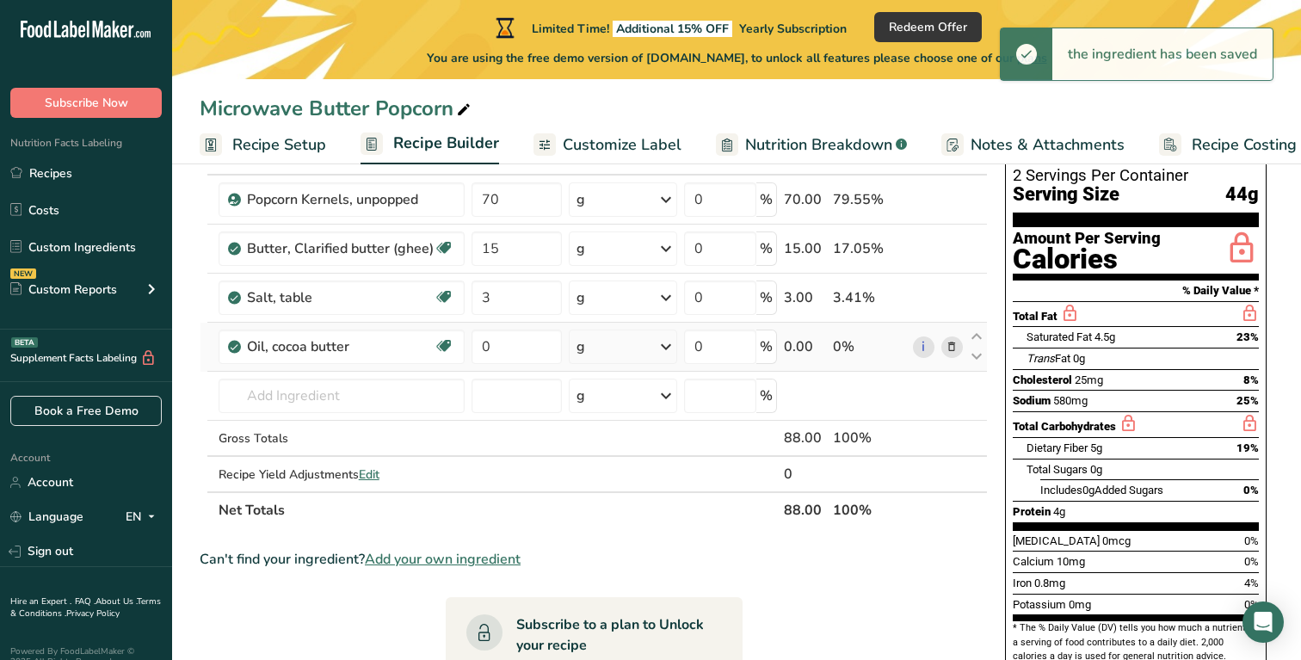
click at [632, 358] on div "Ingredient * Amount * Unit * Waste * .a-a{fill:#347362;}.b-a{fill:#fff;} Grams …" at bounding box center [594, 334] width 788 height 390
click at [673, 339] on icon at bounding box center [666, 346] width 21 height 31
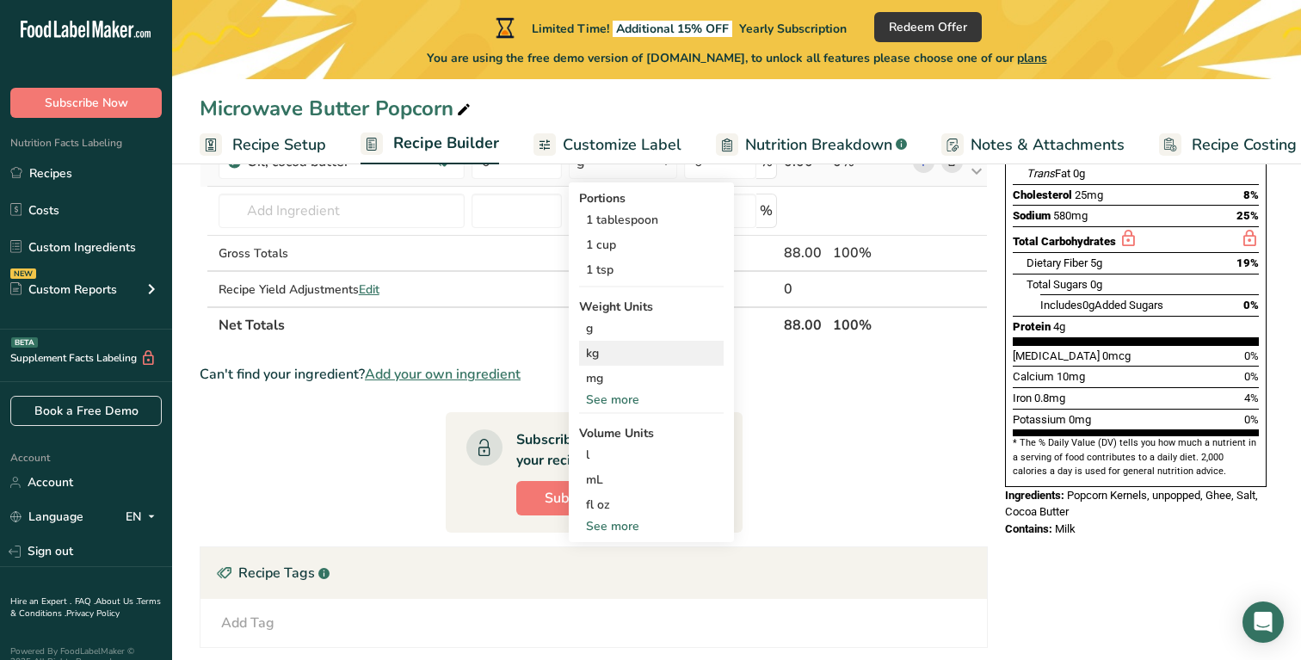
scroll to position [313, 0]
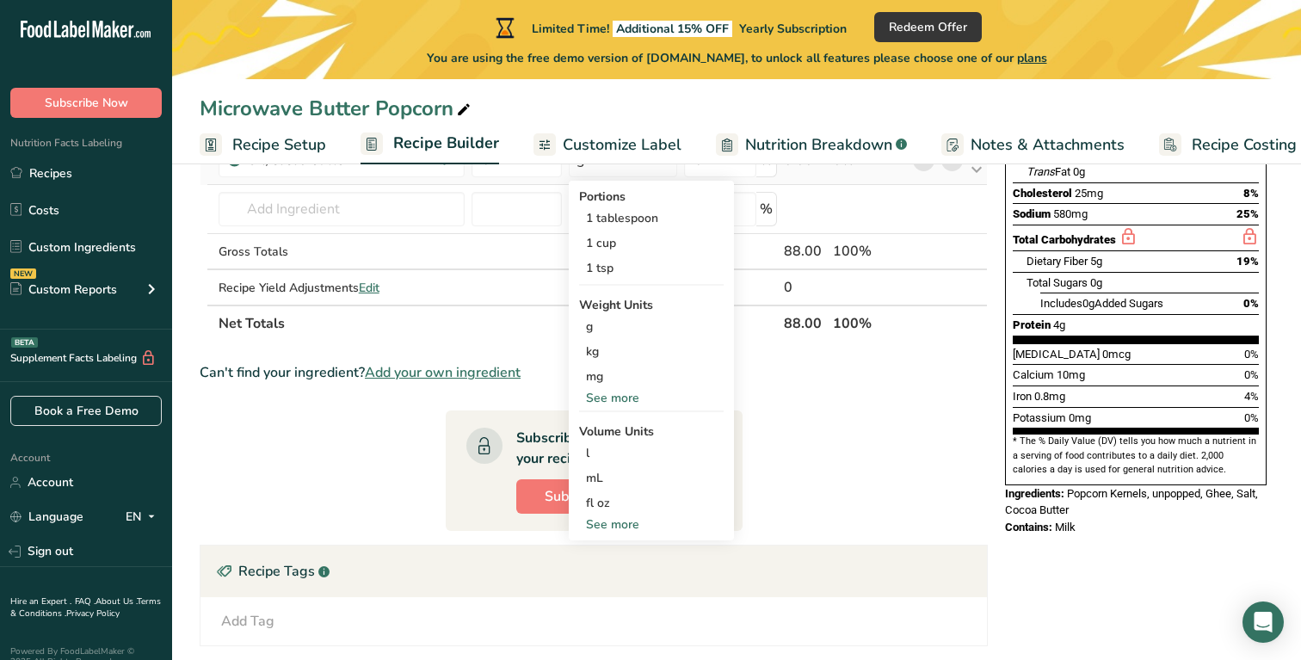
click at [617, 528] on div "See more" at bounding box center [651, 524] width 145 height 18
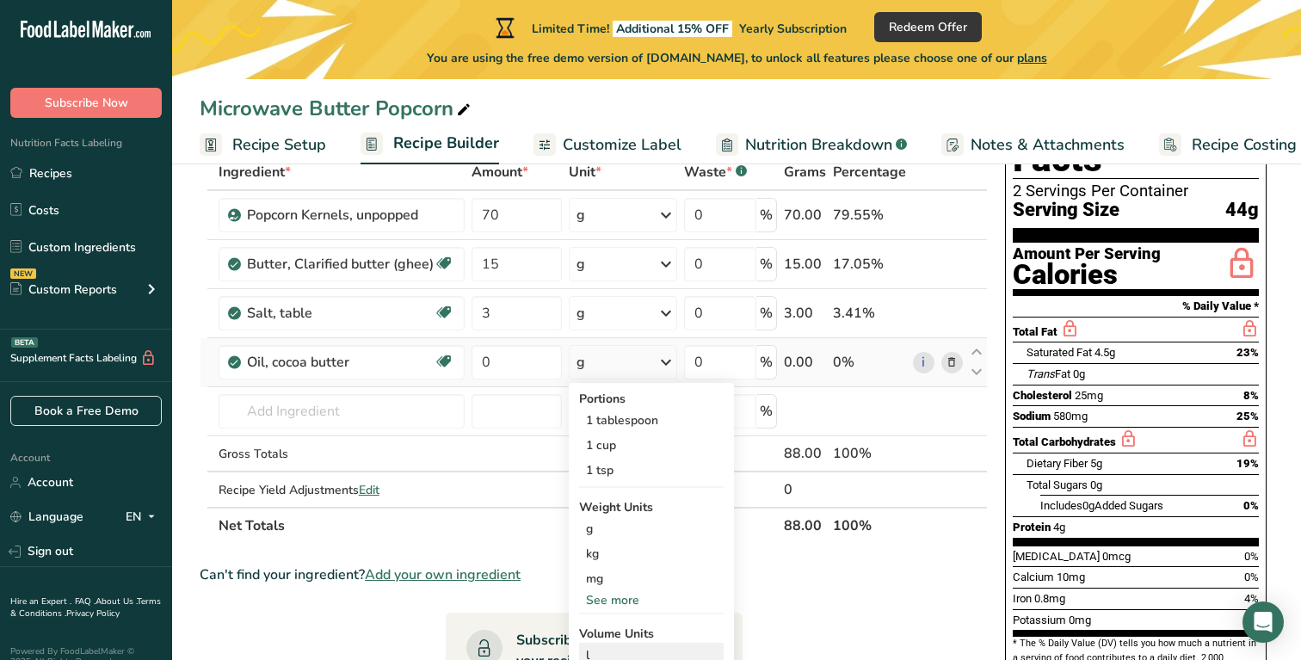
scroll to position [109, 0]
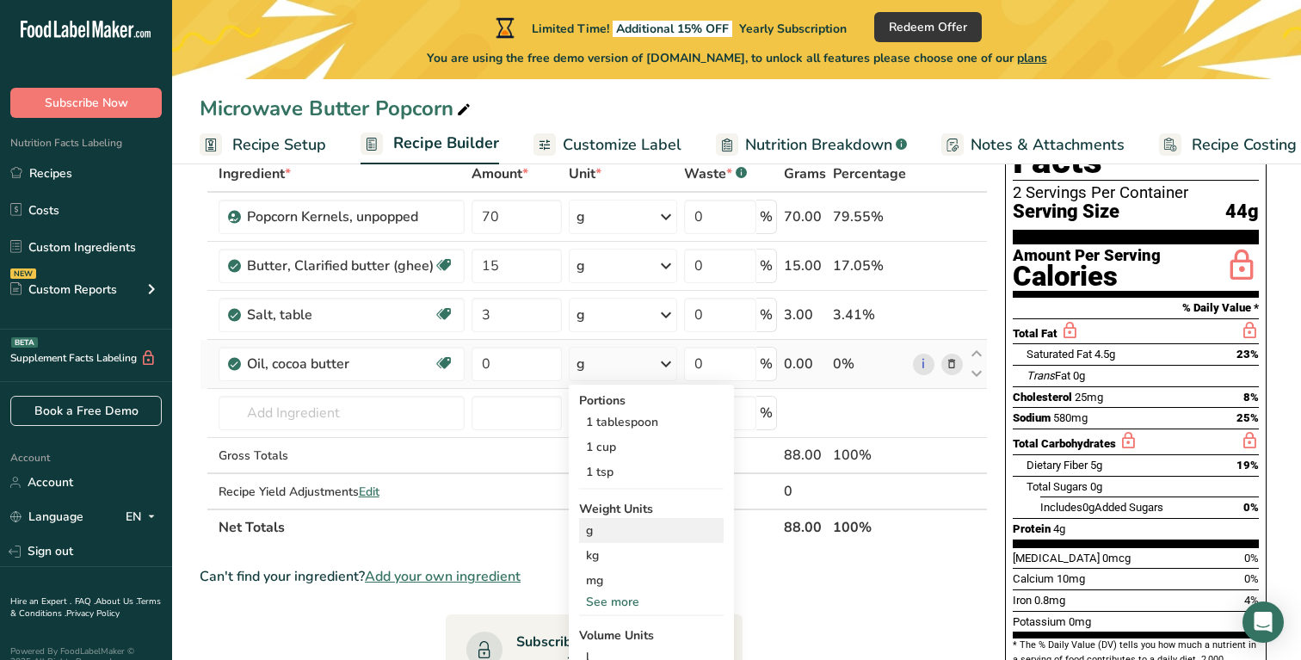
click at [597, 521] on div "g" at bounding box center [651, 530] width 145 height 25
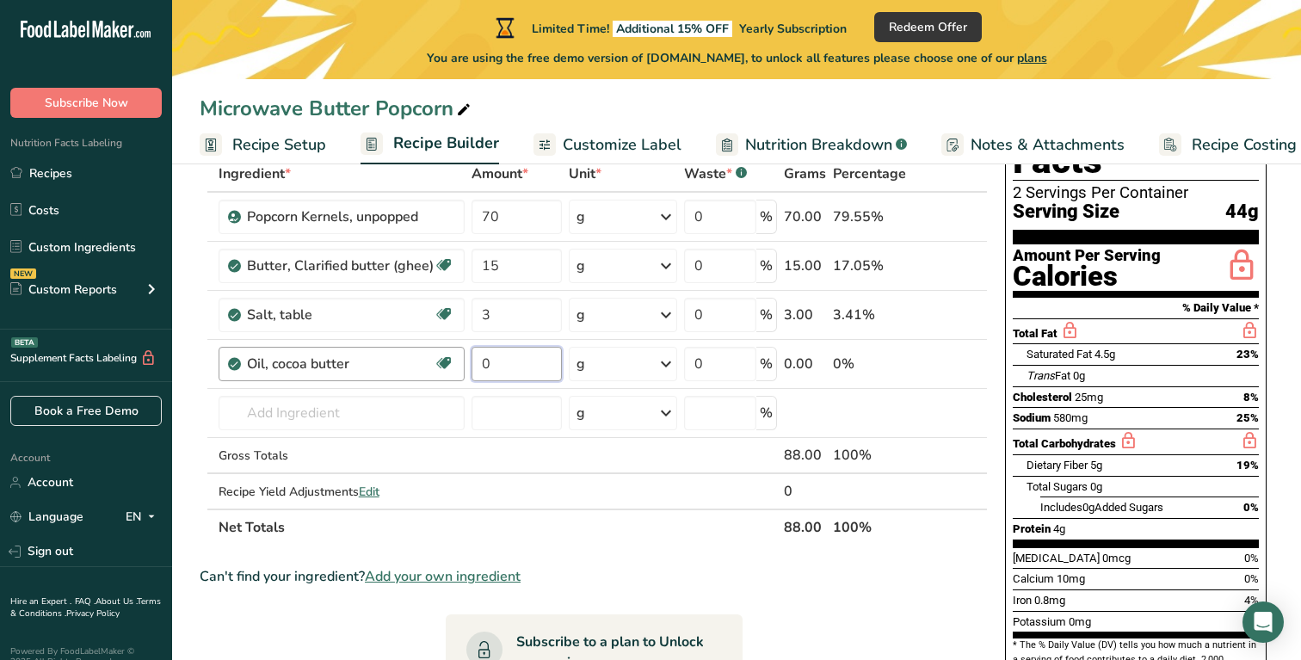
drag, startPoint x: 496, startPoint y: 365, endPoint x: 455, endPoint y: 363, distance: 41.3
click at [456, 363] on tr "Oil, cocoa butter Dairy free Gluten free Vegan Vegetarian Soy free 0 g Portions…" at bounding box center [593, 364] width 786 height 49
type input "2"
type input "3"
click at [546, 486] on div "Ingredient * Amount * Unit * Waste * .a-a{fill:#347362;}.b-a{fill:#fff;} Grams …" at bounding box center [594, 351] width 788 height 390
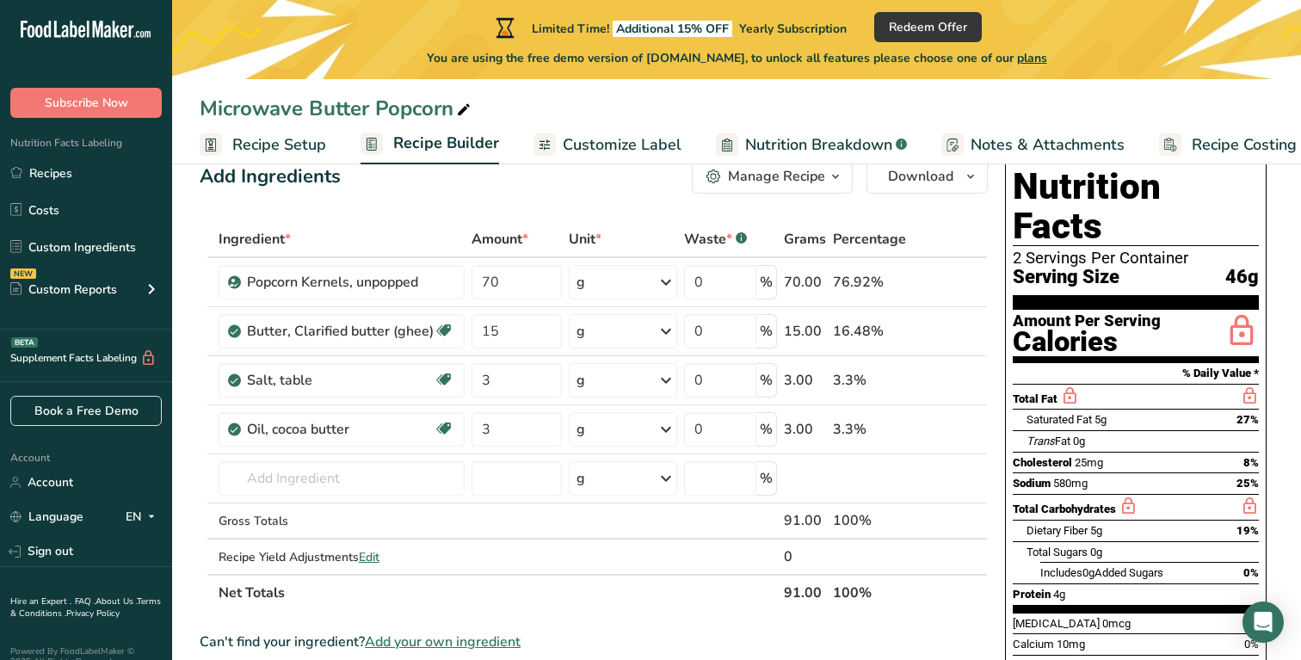
scroll to position [42, 0]
